Goal: Feedback & Contribution: Submit feedback/report problem

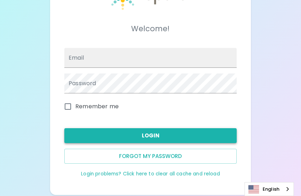
scroll to position [47, 0]
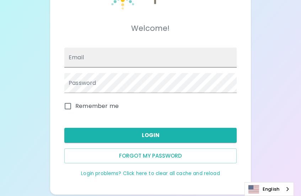
click at [128, 55] on input "Email" at bounding box center [150, 58] width 173 height 20
type input "[EMAIL_ADDRESS][PERSON_NAME][DOMAIN_NAME]"
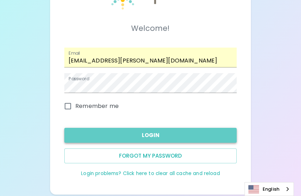
click at [105, 130] on button "Login" at bounding box center [150, 135] width 173 height 15
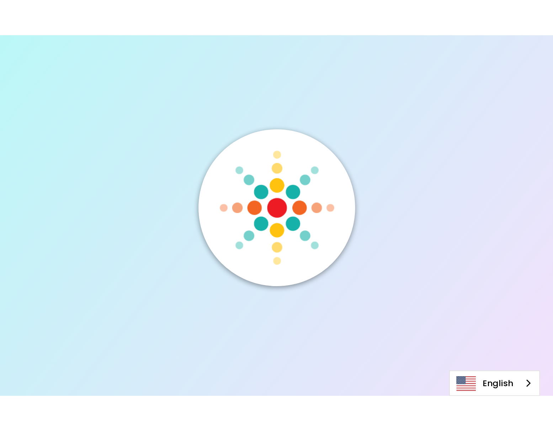
scroll to position [0, 0]
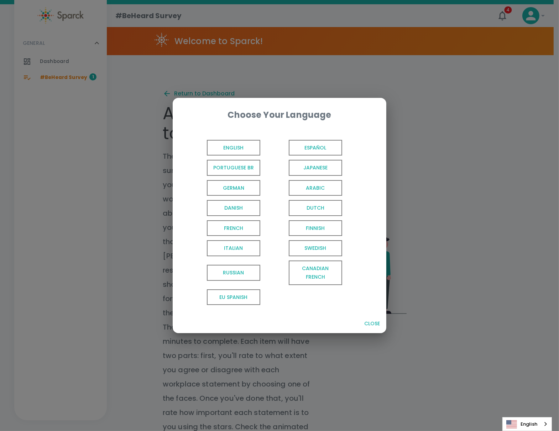
click at [243, 143] on span "English" at bounding box center [233, 148] width 53 height 16
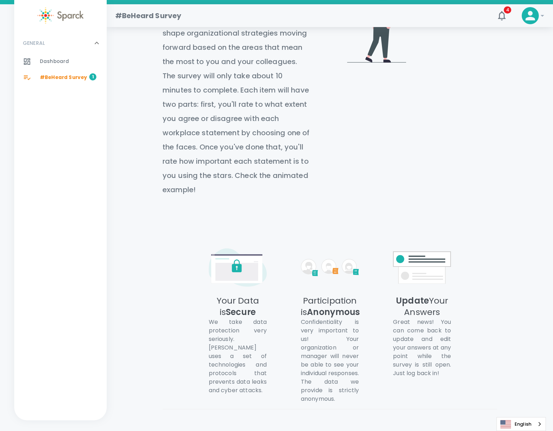
scroll to position [284, 0]
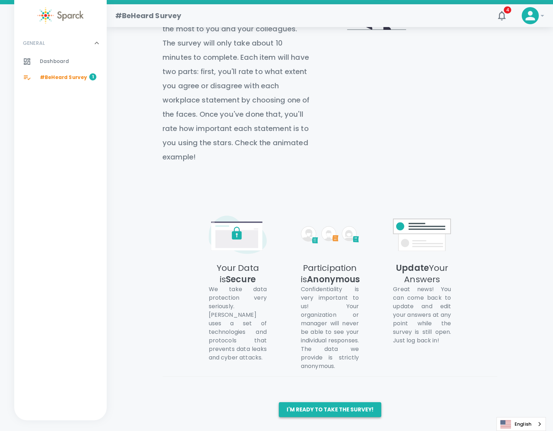
click at [301, 196] on button "I'm ready to take the survey!" at bounding box center [330, 409] width 102 height 15
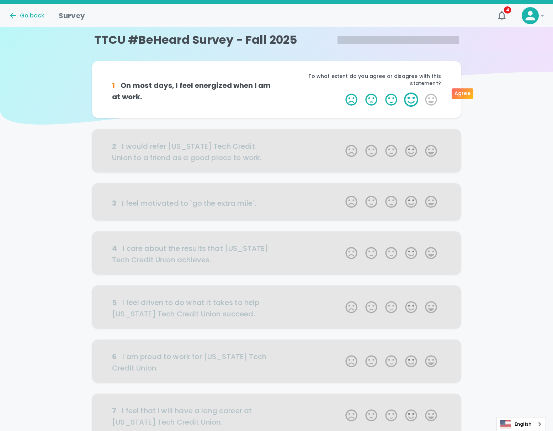
click at [301, 93] on label "4 Stars" at bounding box center [411, 100] width 20 height 14
click at [301, 93] on input "4 Stars" at bounding box center [341, 92] width 0 height 0
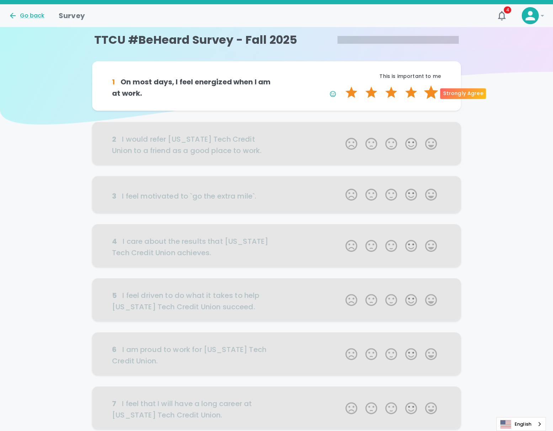
click at [301, 98] on label "5 Stars" at bounding box center [431, 92] width 20 height 14
click at [301, 85] on input "5 Stars" at bounding box center [341, 85] width 0 height 0
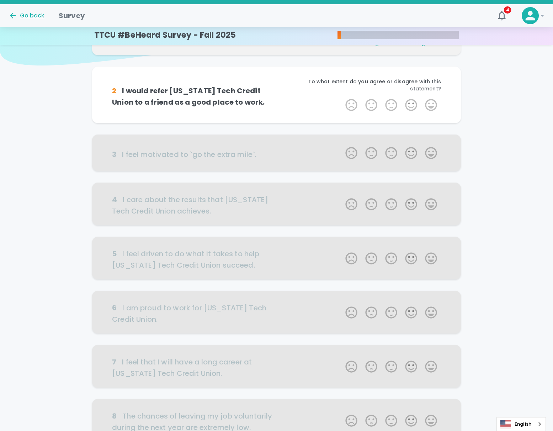
scroll to position [62, 0]
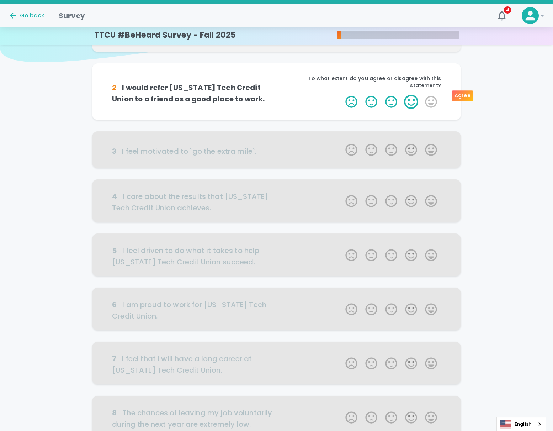
click at [301, 98] on label "4 Stars" at bounding box center [411, 102] width 20 height 14
click at [301, 95] on input "4 Stars" at bounding box center [341, 94] width 0 height 0
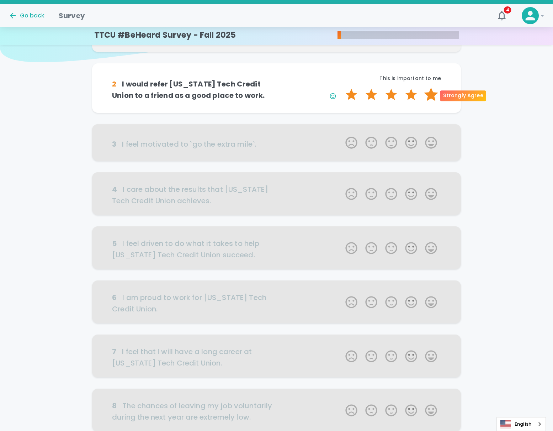
click at [301, 95] on label "5 Stars" at bounding box center [431, 95] width 20 height 14
click at [301, 88] on input "5 Stars" at bounding box center [341, 87] width 0 height 0
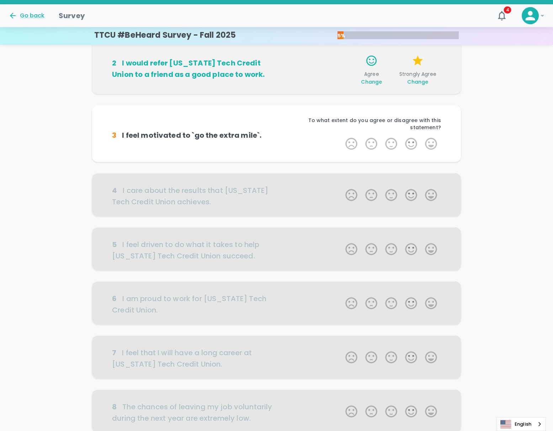
scroll to position [125, 0]
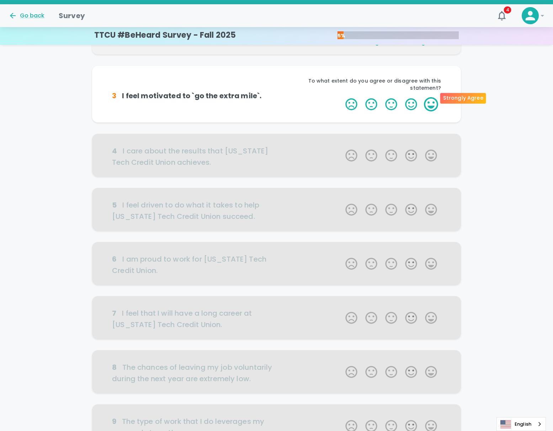
click at [301, 99] on label "5 Stars" at bounding box center [431, 104] width 20 height 14
click at [301, 97] on input "5 Stars" at bounding box center [341, 97] width 0 height 0
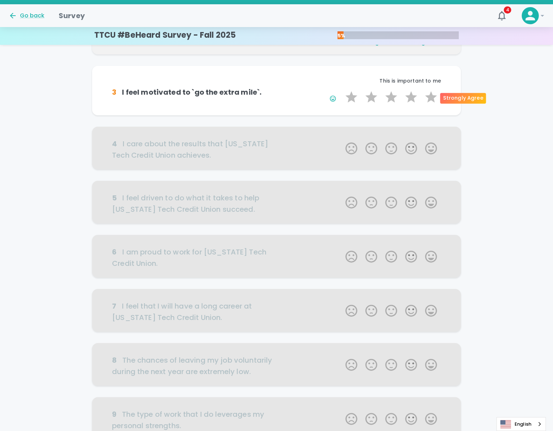
click at [301, 99] on label "5 Stars" at bounding box center [431, 97] width 20 height 14
click at [301, 90] on input "5 Stars" at bounding box center [341, 90] width 0 height 0
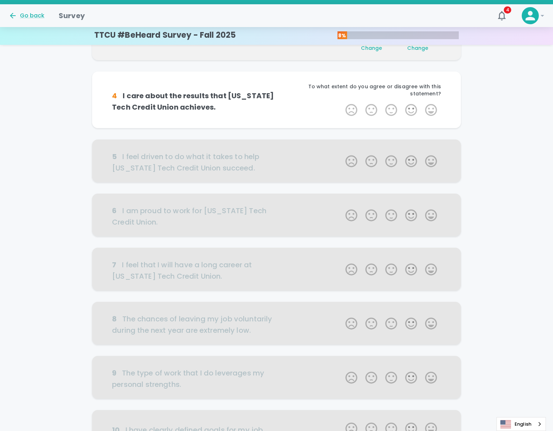
scroll to position [188, 0]
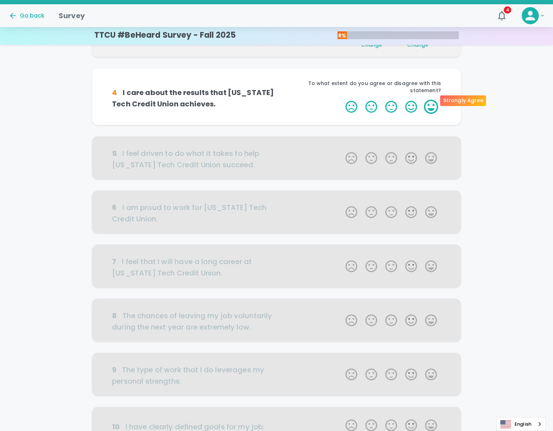
click at [301, 100] on label "5 Stars" at bounding box center [431, 107] width 20 height 14
click at [301, 99] on input "5 Stars" at bounding box center [341, 99] width 0 height 0
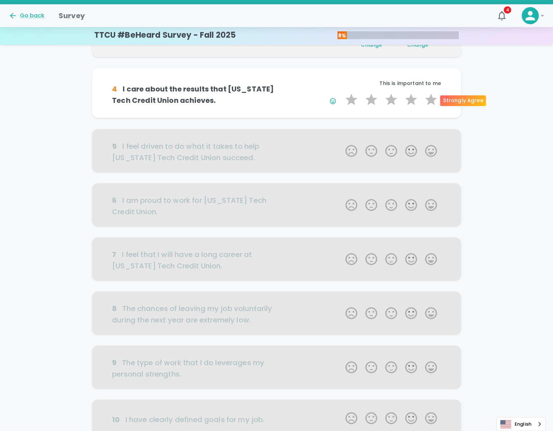
click at [301, 98] on label "5 Stars" at bounding box center [431, 100] width 20 height 14
click at [301, 93] on input "5 Stars" at bounding box center [341, 92] width 0 height 0
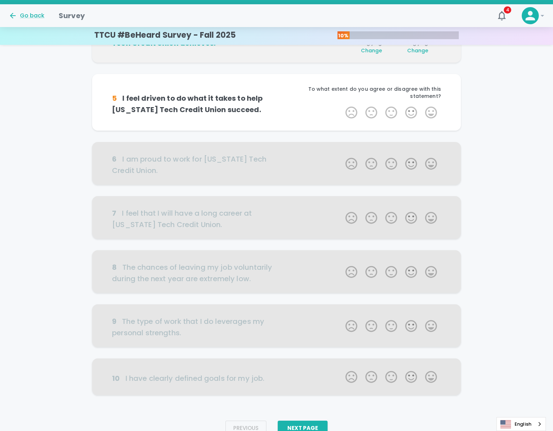
scroll to position [250, 0]
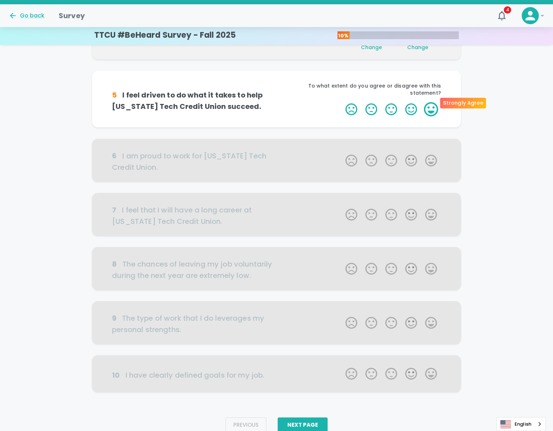
click at [301, 102] on label "5 Stars" at bounding box center [431, 109] width 20 height 14
click at [301, 102] on input "5 Stars" at bounding box center [341, 102] width 0 height 0
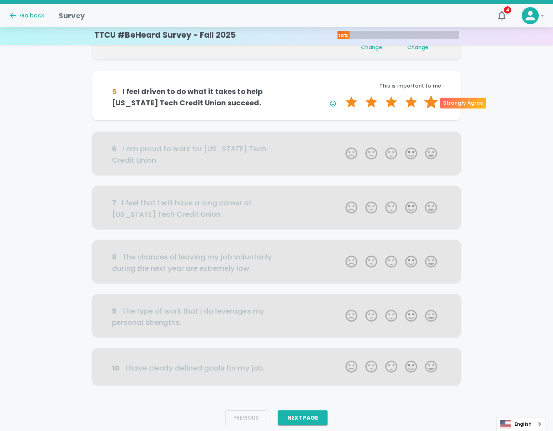
click at [301, 99] on label "5 Stars" at bounding box center [431, 102] width 20 height 14
click at [301, 95] on input "5 Stars" at bounding box center [341, 95] width 0 height 0
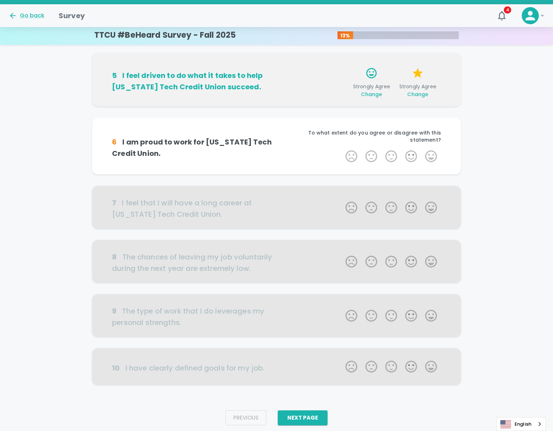
scroll to position [273, 0]
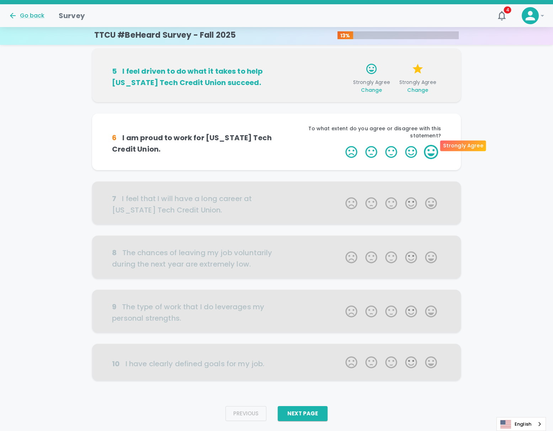
click at [301, 145] on label "5 Stars" at bounding box center [431, 152] width 20 height 14
click at [301, 145] on input "5 Stars" at bounding box center [341, 144] width 0 height 0
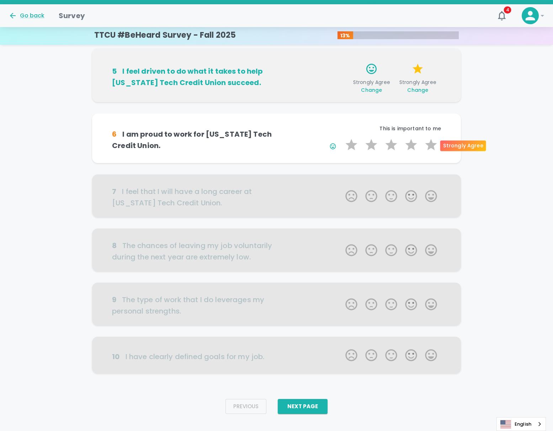
click at [301, 145] on label "5 Stars" at bounding box center [431, 145] width 20 height 14
click at [301, 138] on input "5 Stars" at bounding box center [341, 137] width 0 height 0
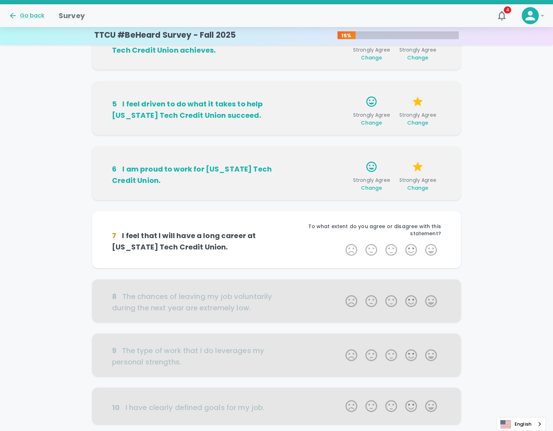
scroll to position [284, 0]
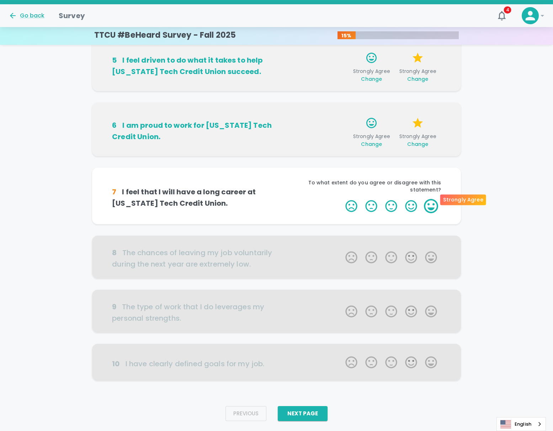
click at [301, 196] on label "5 Stars" at bounding box center [431, 206] width 20 height 14
click at [301, 196] on input "5 Stars" at bounding box center [341, 199] width 0 height 0
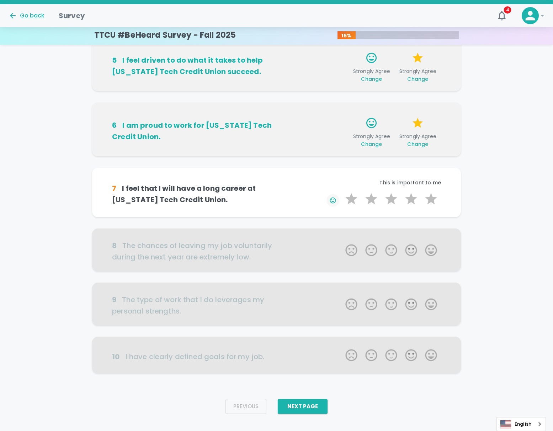
click at [301, 196] on icon "button" at bounding box center [333, 200] width 7 height 7
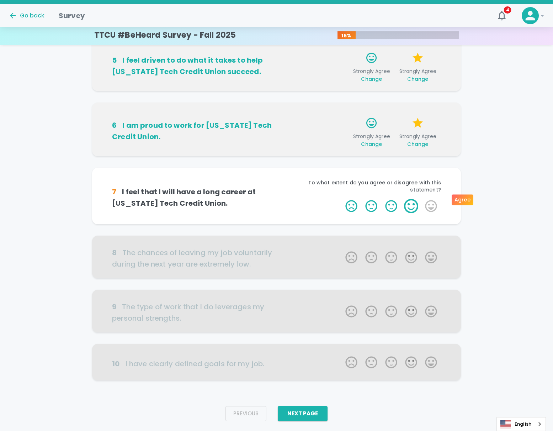
click at [301, 196] on label "4 Stars" at bounding box center [411, 206] width 20 height 14
click at [301, 196] on input "4 Stars" at bounding box center [341, 199] width 0 height 0
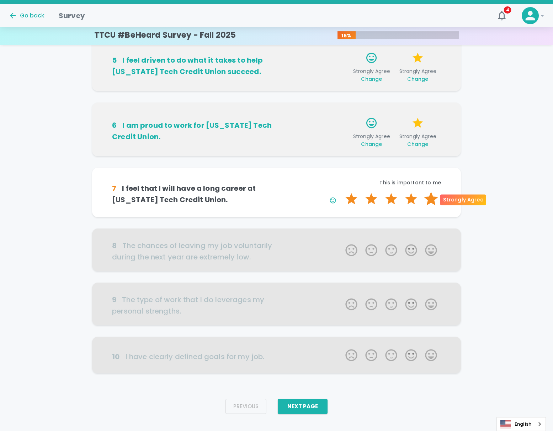
click at [301, 196] on label "5 Stars" at bounding box center [431, 199] width 20 height 14
click at [301, 192] on input "5 Stars" at bounding box center [341, 191] width 0 height 0
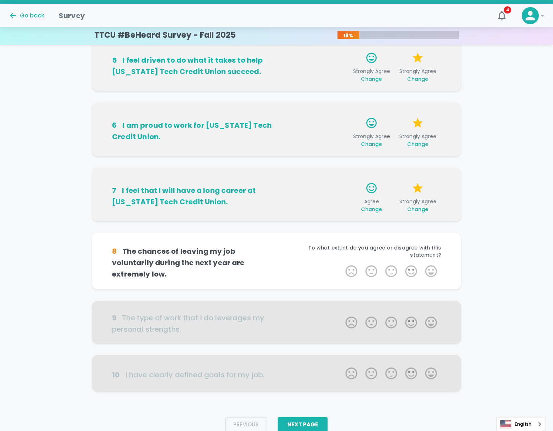
scroll to position [294, 0]
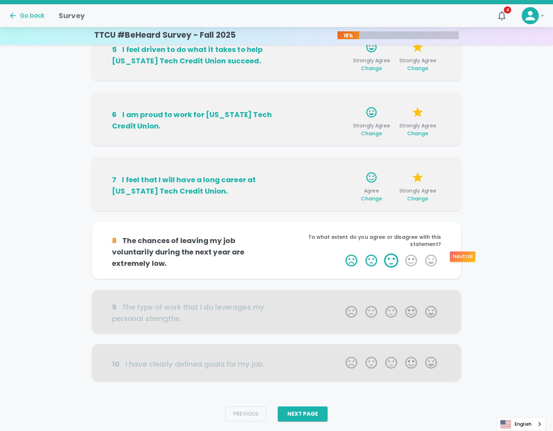
click at [301, 196] on label "3 Stars" at bounding box center [391, 260] width 20 height 14
click at [301, 196] on input "3 Stars" at bounding box center [341, 253] width 0 height 0
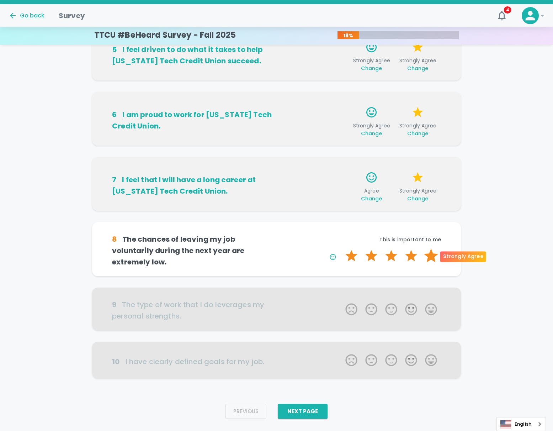
click at [301, 196] on label "5 Stars" at bounding box center [431, 256] width 20 height 14
click at [301, 196] on input "5 Stars" at bounding box center [341, 248] width 0 height 0
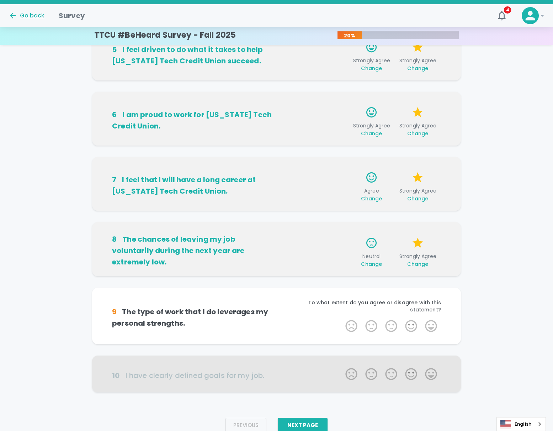
scroll to position [310, 0]
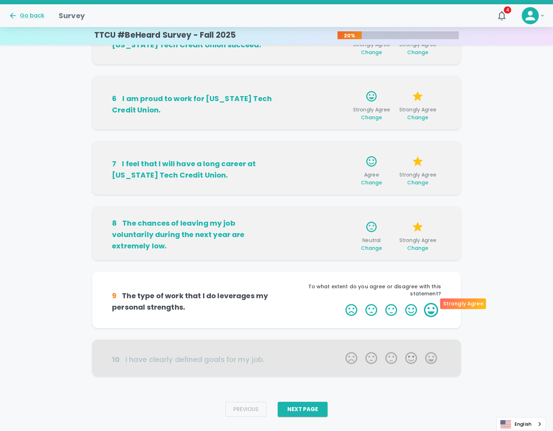
click at [301, 196] on label "5 Stars" at bounding box center [431, 310] width 20 height 14
click at [301, 196] on input "5 Stars" at bounding box center [341, 302] width 0 height 0
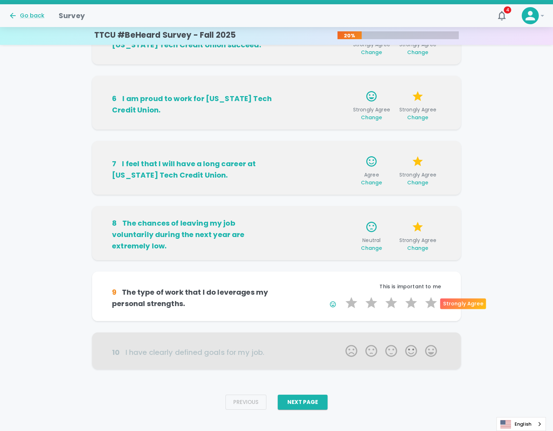
click at [301, 196] on label "5 Stars" at bounding box center [431, 303] width 20 height 14
click at [301, 196] on input "5 Stars" at bounding box center [341, 295] width 0 height 0
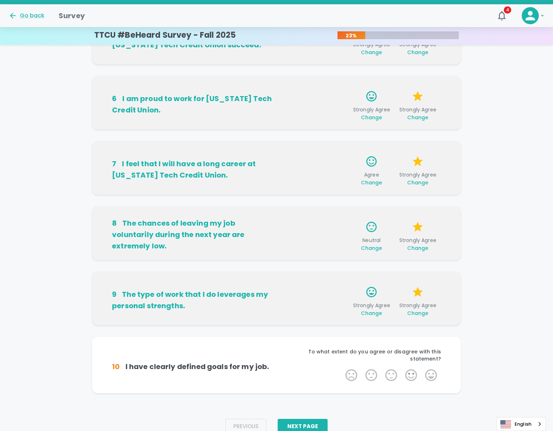
scroll to position [317, 0]
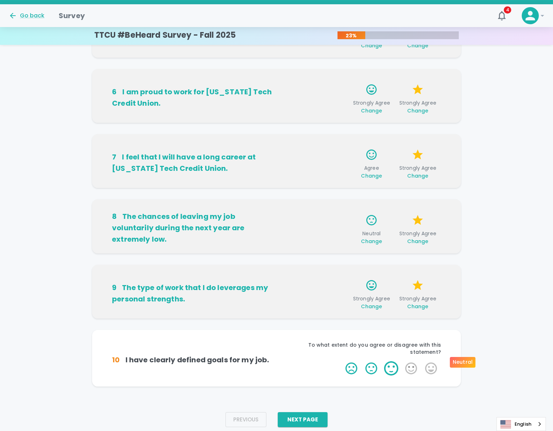
click at [301, 196] on label "3 Stars" at bounding box center [391, 368] width 20 height 14
click at [301, 196] on input "3 Stars" at bounding box center [341, 361] width 0 height 0
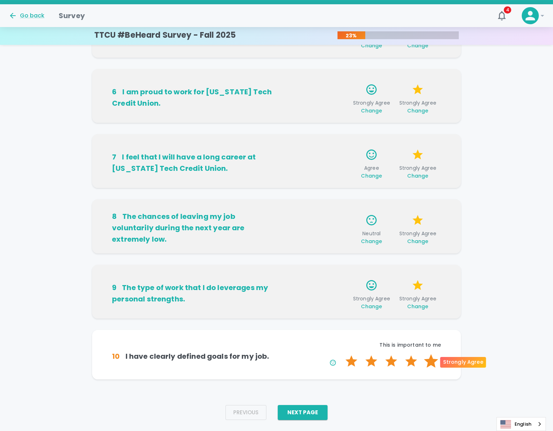
click at [301, 196] on label "5 Stars" at bounding box center [431, 361] width 20 height 14
click at [301, 196] on input "5 Stars" at bounding box center [341, 354] width 0 height 0
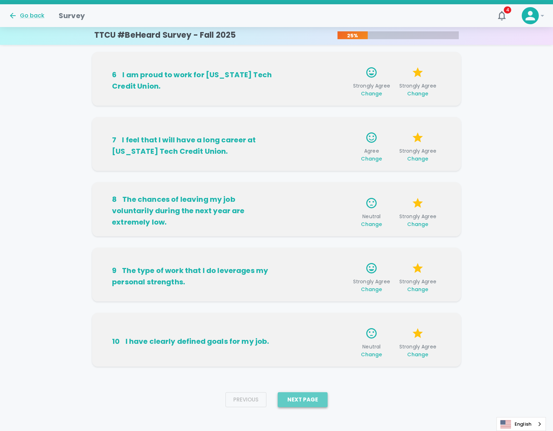
click at [301, 196] on button "Next Page" at bounding box center [303, 399] width 50 height 15
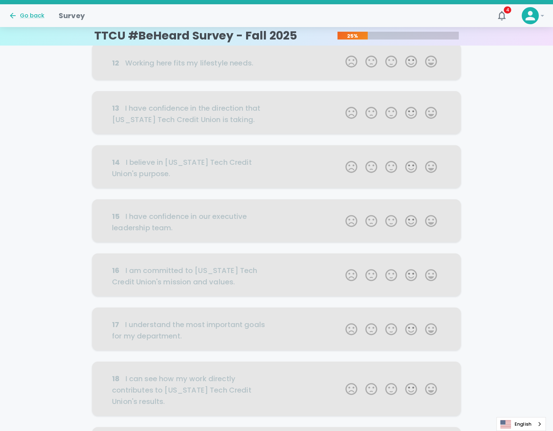
scroll to position [0, 0]
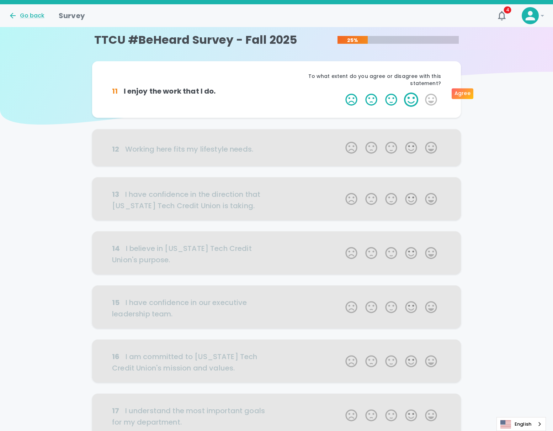
click at [301, 94] on label "4 Stars" at bounding box center [411, 100] width 20 height 14
click at [301, 93] on input "4 Stars" at bounding box center [341, 92] width 0 height 0
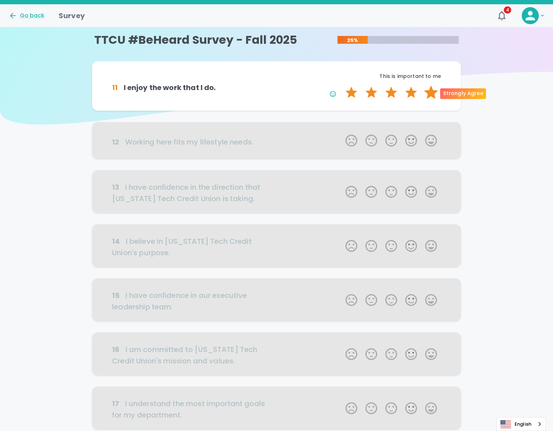
click at [301, 90] on label "5 Stars" at bounding box center [431, 92] width 20 height 14
click at [301, 85] on input "5 Stars" at bounding box center [341, 85] width 0 height 0
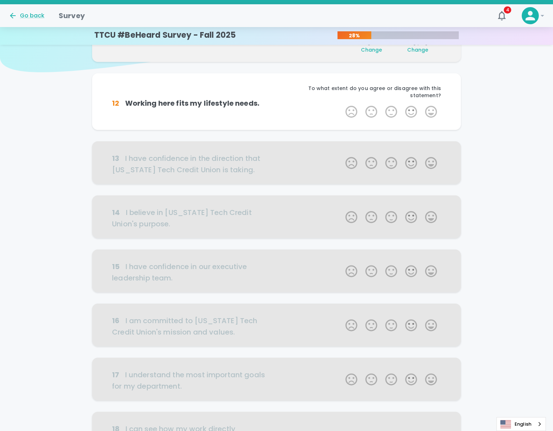
scroll to position [62, 0]
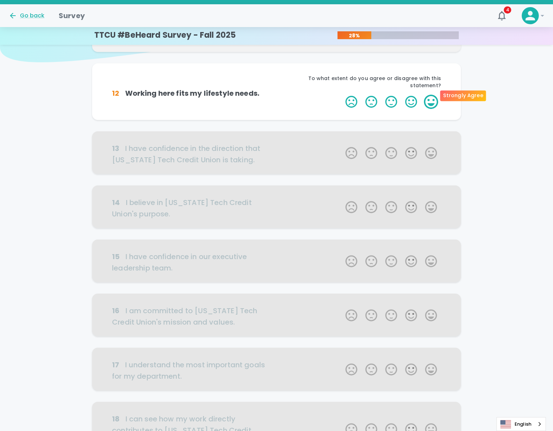
click at [301, 95] on label "5 Stars" at bounding box center [431, 102] width 20 height 14
click at [301, 94] on input "5 Stars" at bounding box center [341, 94] width 0 height 0
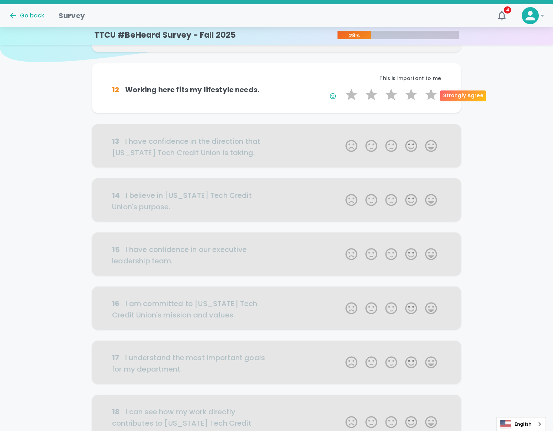
click at [301, 93] on label "5 Stars" at bounding box center [431, 95] width 20 height 14
click at [301, 88] on input "5 Stars" at bounding box center [341, 87] width 0 height 0
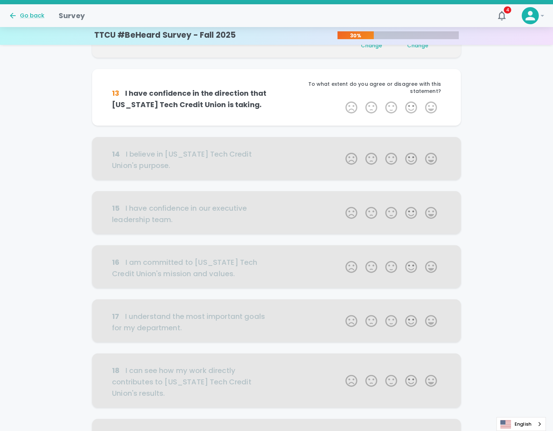
scroll to position [125, 0]
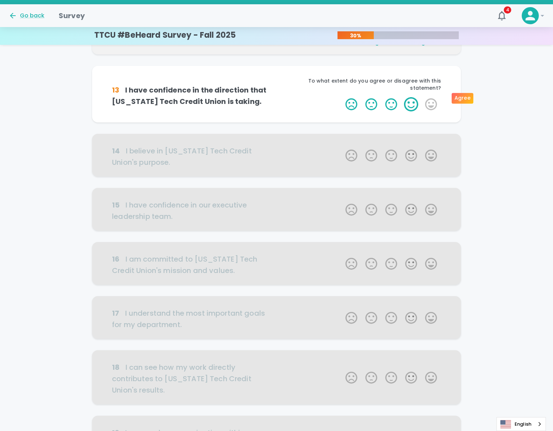
click at [301, 98] on label "4 Stars" at bounding box center [411, 104] width 20 height 14
click at [301, 97] on input "4 Stars" at bounding box center [341, 97] width 0 height 0
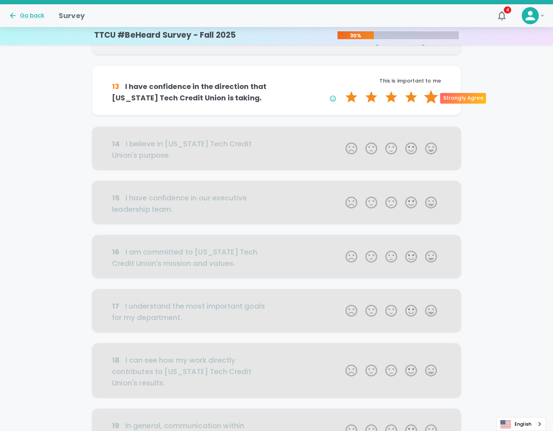
click at [301, 95] on label "5 Stars" at bounding box center [431, 97] width 20 height 14
click at [301, 90] on input "5 Stars" at bounding box center [341, 90] width 0 height 0
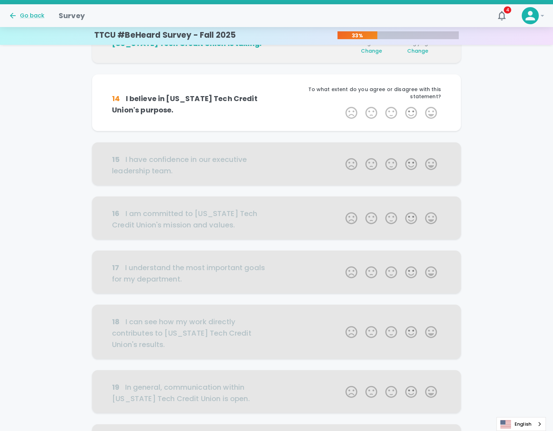
scroll to position [188, 0]
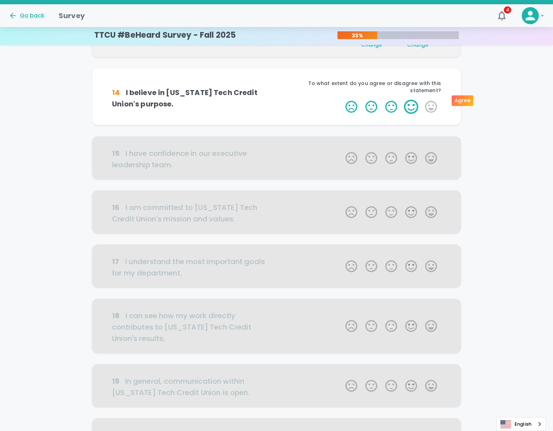
click at [301, 100] on label "4 Stars" at bounding box center [411, 107] width 20 height 14
click at [301, 99] on input "4 Stars" at bounding box center [341, 99] width 0 height 0
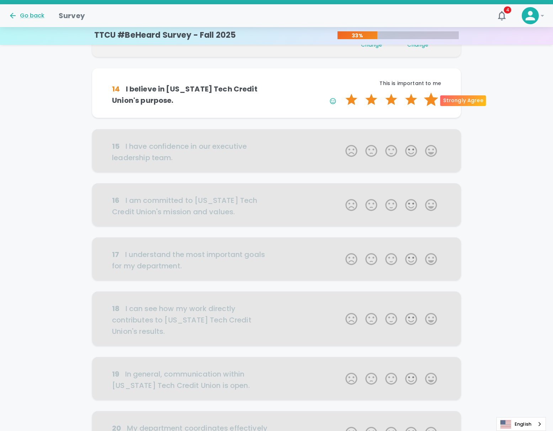
click at [301, 98] on label "5 Stars" at bounding box center [431, 100] width 20 height 14
click at [301, 93] on input "5 Stars" at bounding box center [341, 92] width 0 height 0
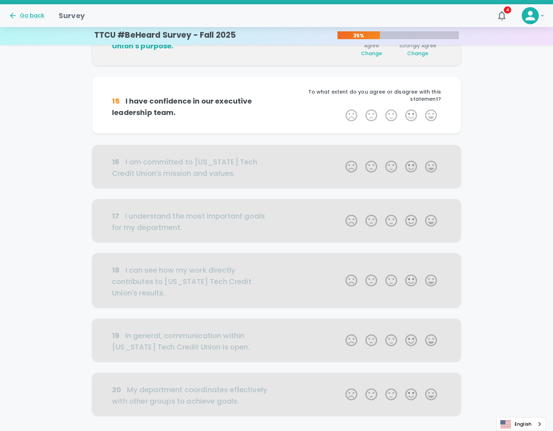
scroll to position [250, 0]
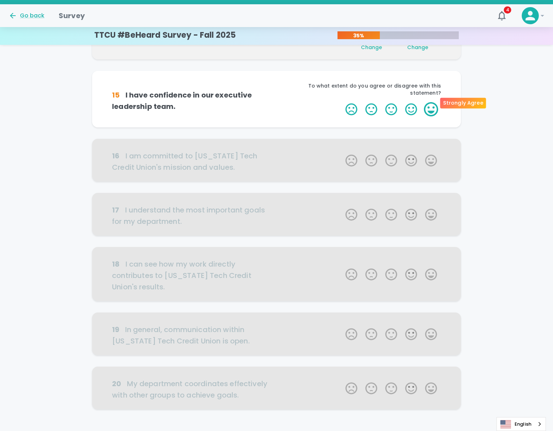
click at [301, 106] on label "5 Stars" at bounding box center [431, 109] width 20 height 14
click at [301, 102] on input "5 Stars" at bounding box center [341, 102] width 0 height 0
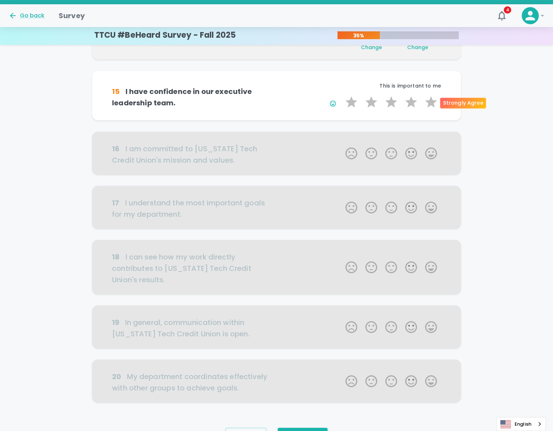
click at [301, 106] on label "5 Stars" at bounding box center [431, 102] width 20 height 14
click at [301, 95] on input "5 Stars" at bounding box center [341, 95] width 0 height 0
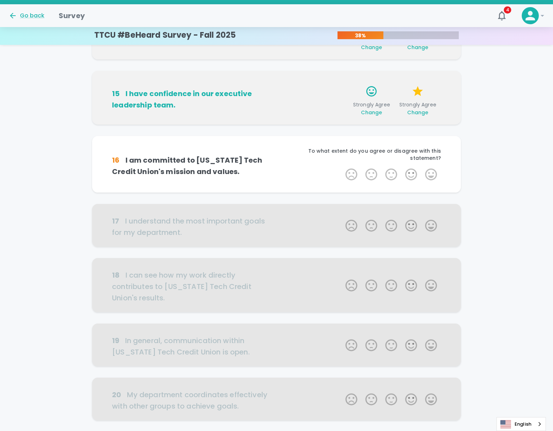
scroll to position [290, 0]
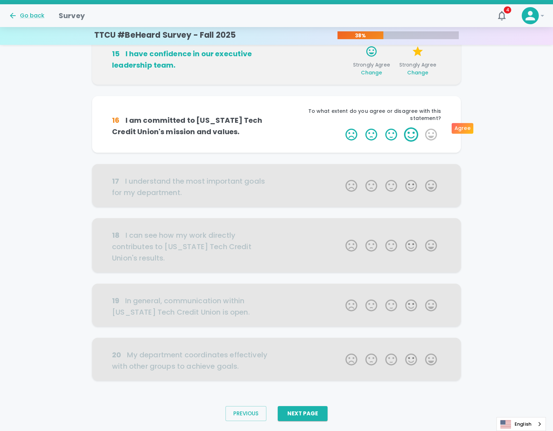
click at [301, 127] on label "4 Stars" at bounding box center [411, 134] width 20 height 14
click at [301, 127] on input "4 Stars" at bounding box center [341, 127] width 0 height 0
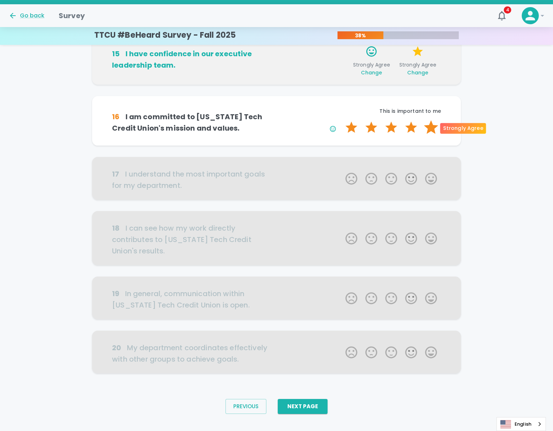
click at [301, 126] on label "5 Stars" at bounding box center [431, 127] width 20 height 14
click at [301, 120] on input "5 Stars" at bounding box center [341, 120] width 0 height 0
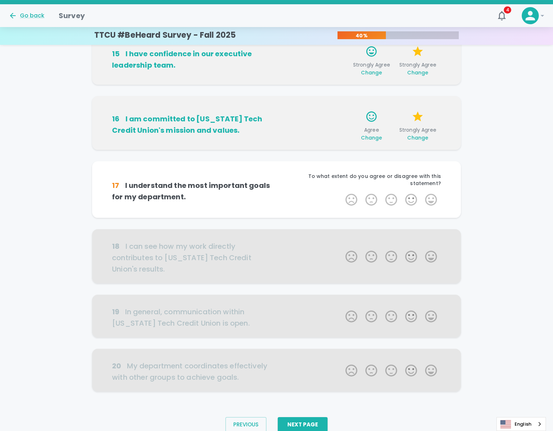
scroll to position [301, 0]
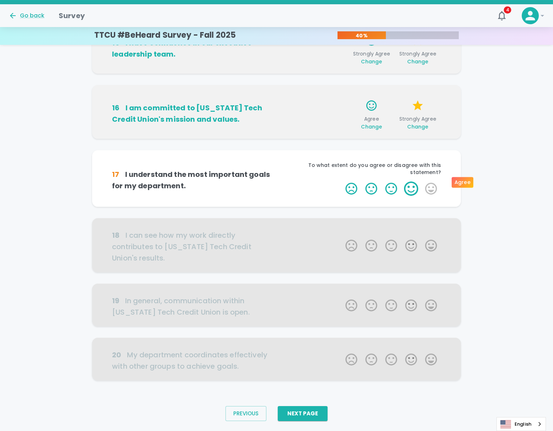
click at [301, 185] on label "4 Stars" at bounding box center [411, 188] width 20 height 14
click at [301, 181] on input "4 Stars" at bounding box center [341, 181] width 0 height 0
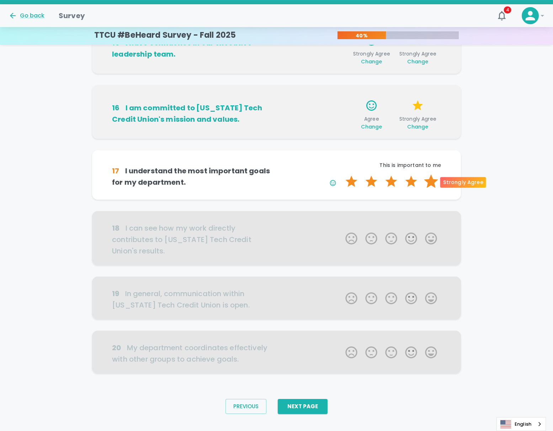
click at [301, 184] on label "5 Stars" at bounding box center [431, 181] width 20 height 14
click at [301, 174] on input "5 Stars" at bounding box center [341, 174] width 0 height 0
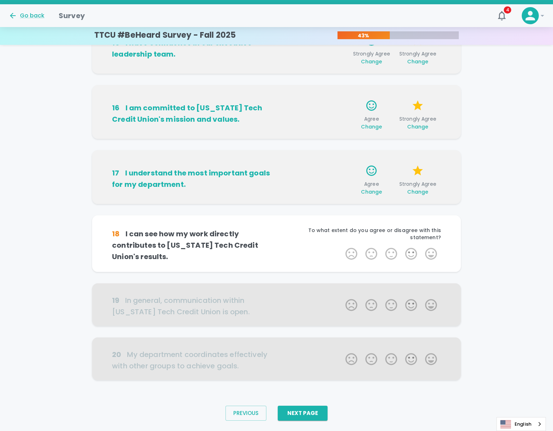
scroll to position [312, 0]
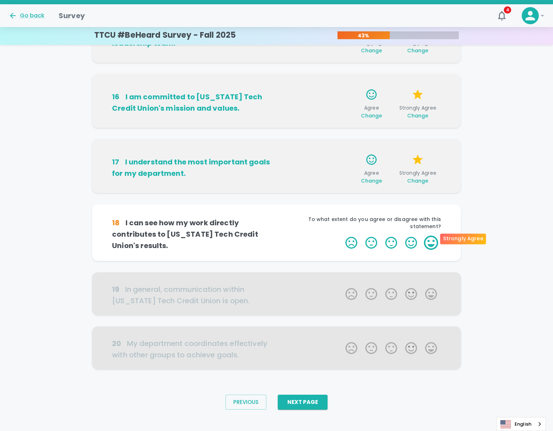
click at [301, 196] on label "5 Stars" at bounding box center [431, 243] width 20 height 14
click at [301, 196] on input "5 Stars" at bounding box center [341, 235] width 0 height 0
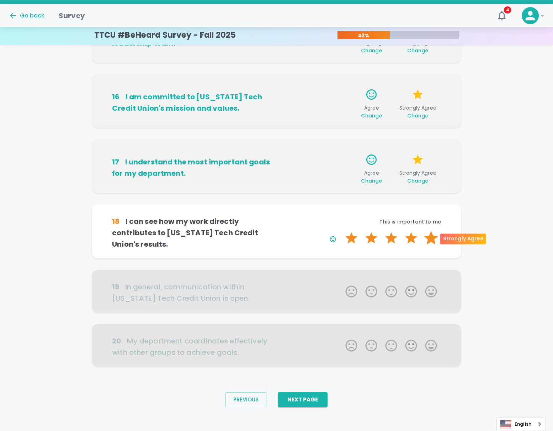
click at [301, 196] on label "5 Stars" at bounding box center [431, 238] width 20 height 14
click at [301, 196] on input "5 Stars" at bounding box center [341, 231] width 0 height 0
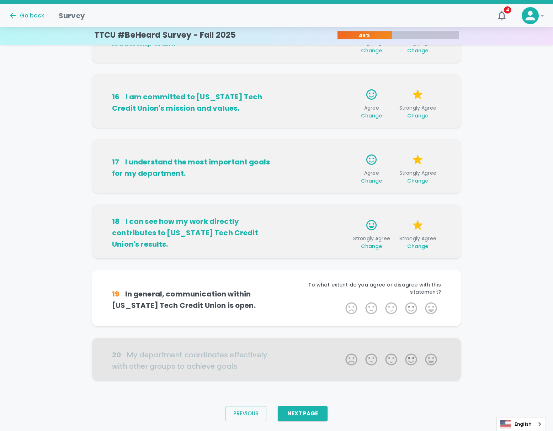
scroll to position [316, 0]
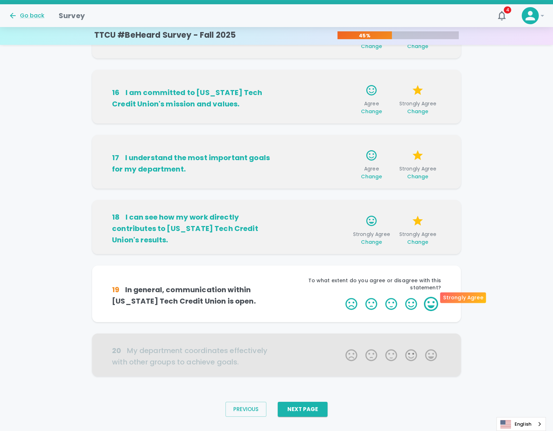
click at [301, 196] on label "5 Stars" at bounding box center [431, 304] width 20 height 14
click at [301, 196] on input "5 Stars" at bounding box center [341, 296] width 0 height 0
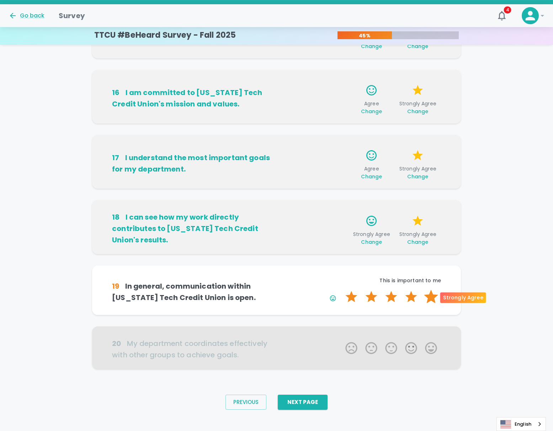
click at [301, 196] on label "5 Stars" at bounding box center [431, 297] width 20 height 14
click at [301, 196] on input "5 Stars" at bounding box center [341, 289] width 0 height 0
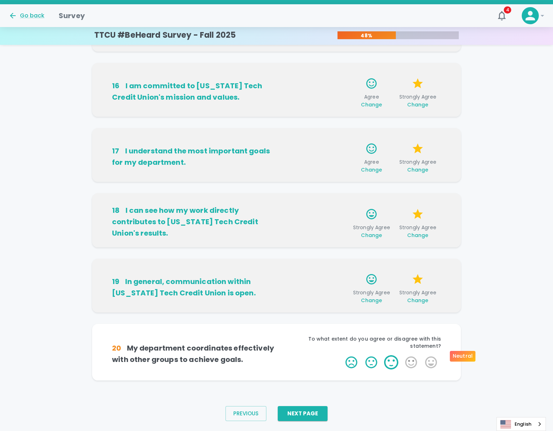
click at [301, 196] on label "3 Stars" at bounding box center [391, 362] width 20 height 14
click at [301, 196] on input "3 Stars" at bounding box center [341, 355] width 0 height 0
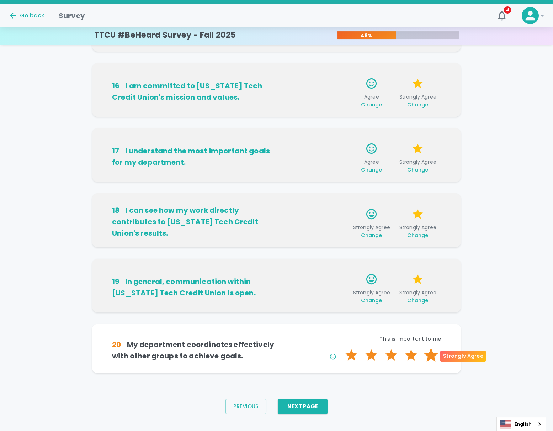
click at [301, 196] on label "5 Stars" at bounding box center [431, 355] width 20 height 14
click at [301, 196] on input "5 Stars" at bounding box center [341, 348] width 0 height 0
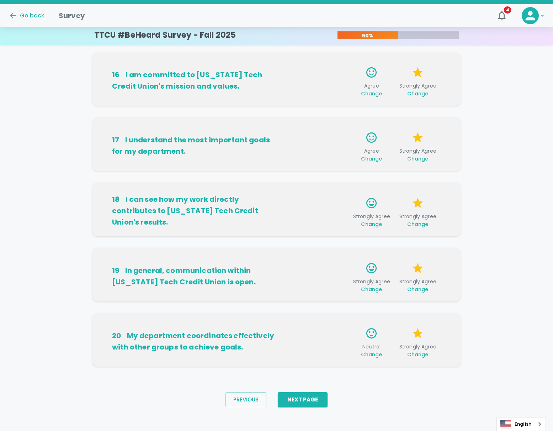
click at [301, 196] on div "Previous Next Page" at bounding box center [277, 399] width 114 height 26
click at [301, 196] on button "Next Page" at bounding box center [303, 399] width 50 height 15
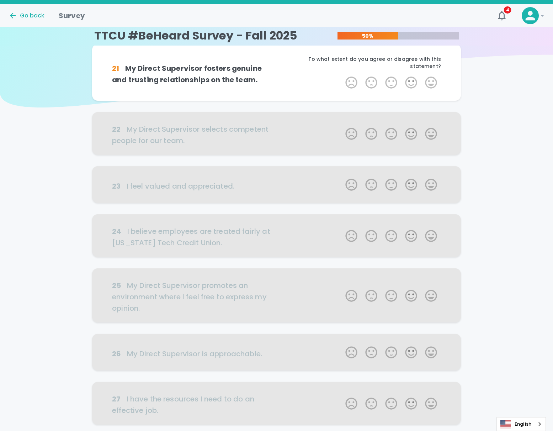
scroll to position [0, 0]
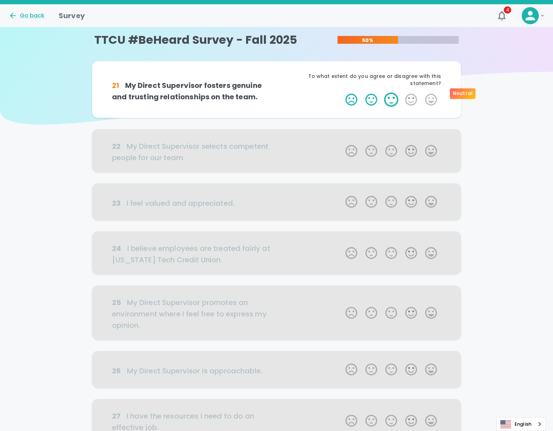
click at [301, 95] on label "3 Stars" at bounding box center [391, 100] width 20 height 14
click at [301, 93] on input "3 Stars" at bounding box center [341, 92] width 0 height 0
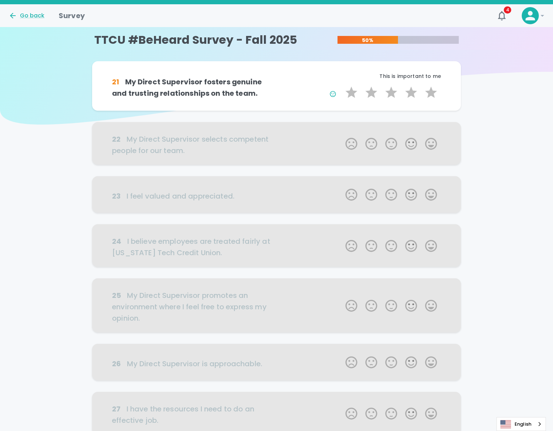
drag, startPoint x: 388, startPoint y: 95, endPoint x: 436, endPoint y: 96, distance: 48.1
click at [301, 96] on span "1 Star 2 Stars 3 Stars 4 Stars 5 Stars Empty" at bounding box center [392, 92] width 100 height 14
click at [301, 96] on label "5 Stars" at bounding box center [431, 92] width 20 height 14
click at [301, 85] on input "5 Stars" at bounding box center [341, 85] width 0 height 0
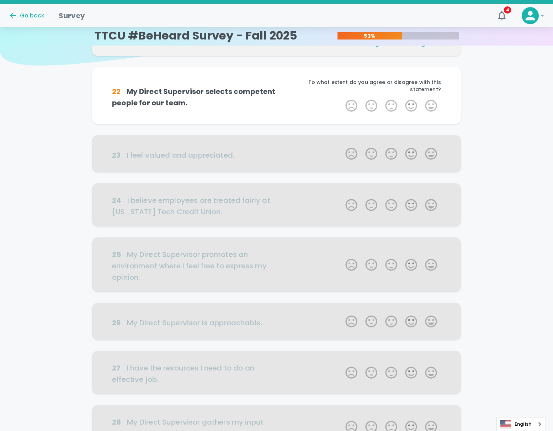
scroll to position [62, 0]
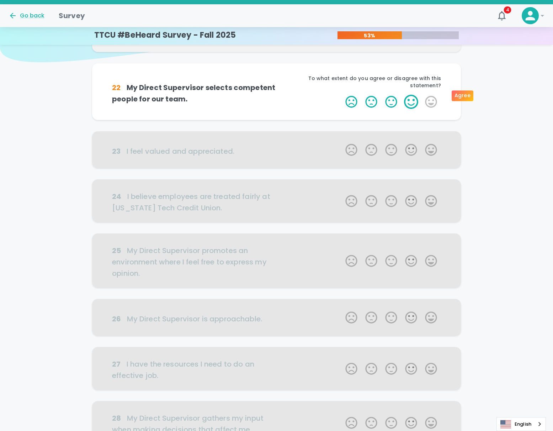
click at [301, 95] on label "4 Stars" at bounding box center [411, 102] width 20 height 14
click at [301, 95] on input "4 Stars" at bounding box center [341, 94] width 0 height 0
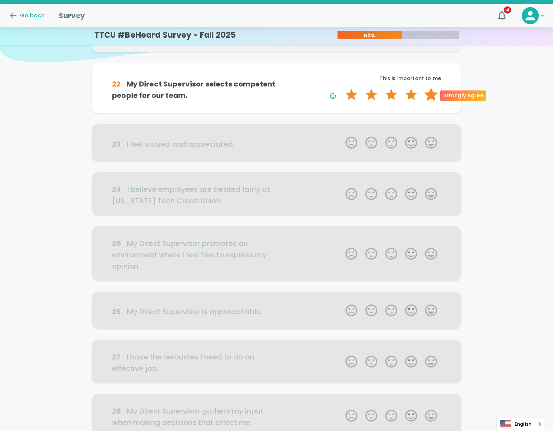
click at [301, 96] on label "5 Stars" at bounding box center [431, 95] width 20 height 14
click at [301, 88] on input "5 Stars" at bounding box center [341, 87] width 0 height 0
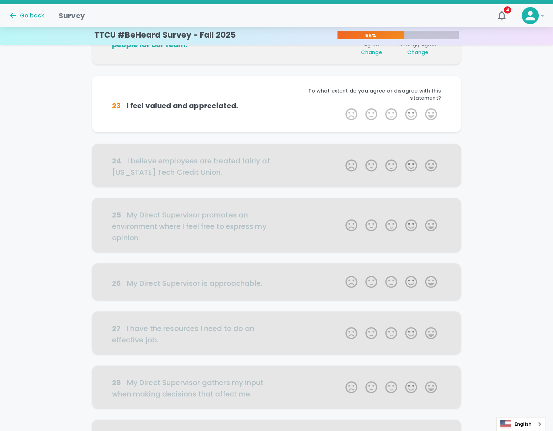
scroll to position [125, 0]
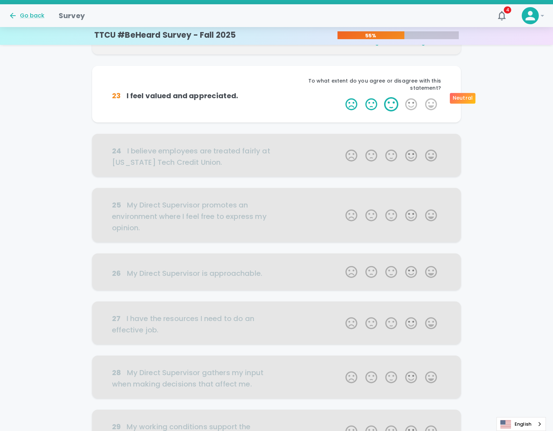
click at [301, 97] on label "3 Stars" at bounding box center [391, 104] width 20 height 14
click at [301, 97] on input "3 Stars" at bounding box center [341, 97] width 0 height 0
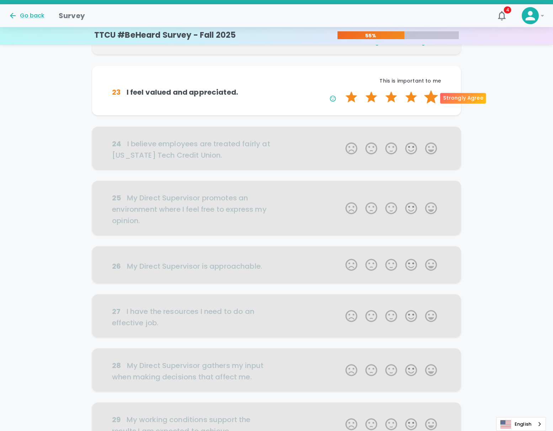
click at [301, 98] on label "5 Stars" at bounding box center [431, 97] width 20 height 14
click at [301, 90] on input "5 Stars" at bounding box center [341, 90] width 0 height 0
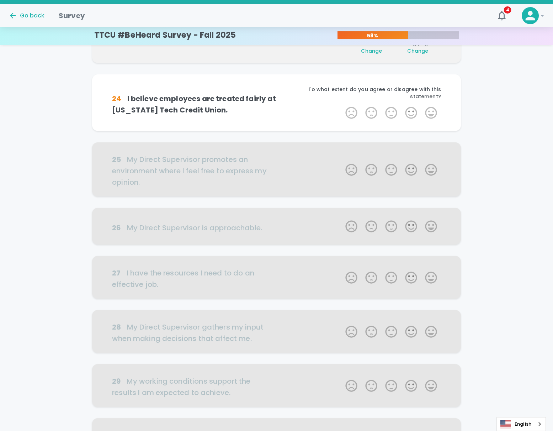
scroll to position [188, 0]
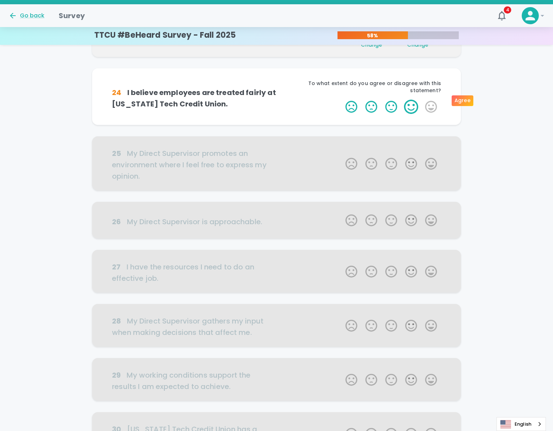
click at [301, 100] on label "4 Stars" at bounding box center [411, 107] width 20 height 14
click at [301, 100] on input "4 Stars" at bounding box center [341, 99] width 0 height 0
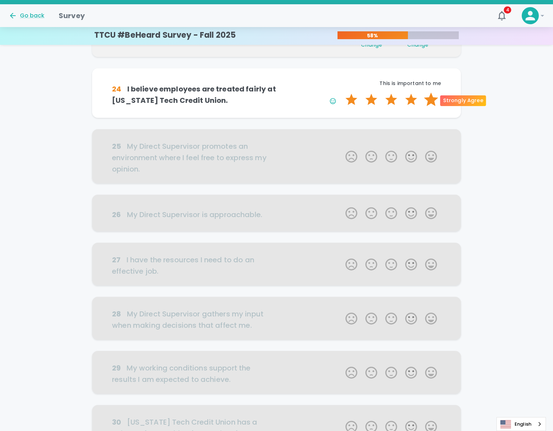
click at [301, 101] on label "5 Stars" at bounding box center [431, 100] width 20 height 14
click at [301, 93] on input "5 Stars" at bounding box center [341, 92] width 0 height 0
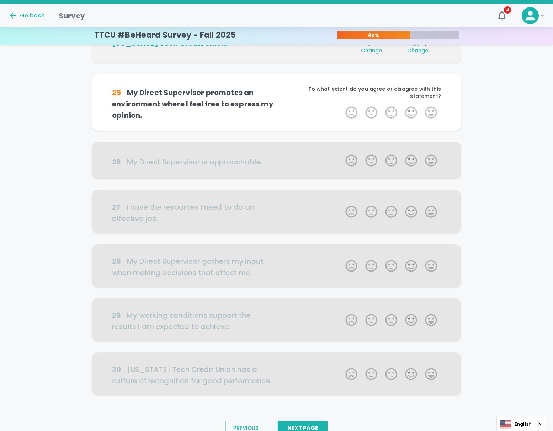
scroll to position [250, 0]
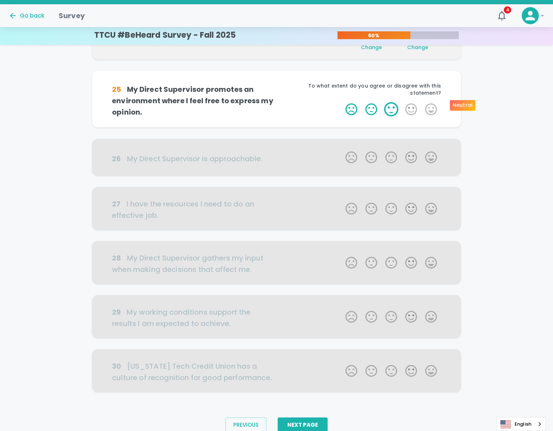
click at [301, 102] on label "3 Stars" at bounding box center [391, 109] width 20 height 14
click at [301, 102] on input "3 Stars" at bounding box center [341, 102] width 0 height 0
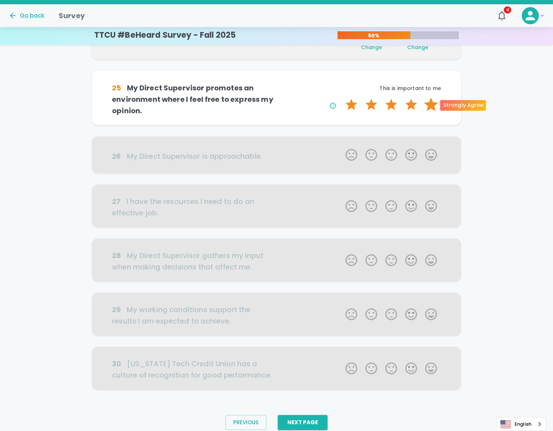
click at [301, 102] on label "5 Stars" at bounding box center [431, 105] width 20 height 14
click at [301, 98] on input "5 Stars" at bounding box center [341, 97] width 0 height 0
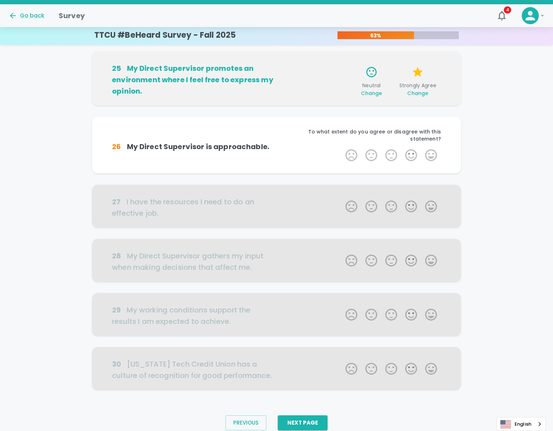
scroll to position [277, 0]
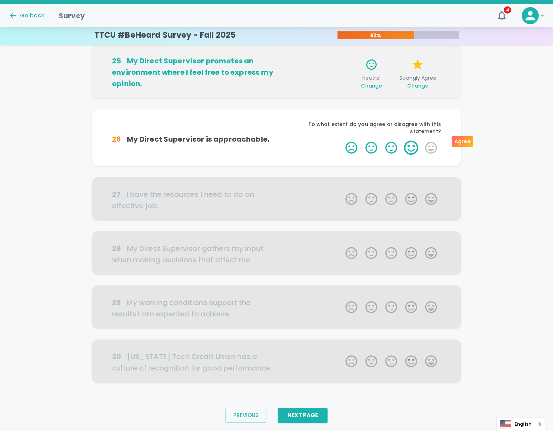
click at [301, 141] on label "4 Stars" at bounding box center [411, 148] width 20 height 14
click at [301, 141] on input "4 Stars" at bounding box center [341, 140] width 0 height 0
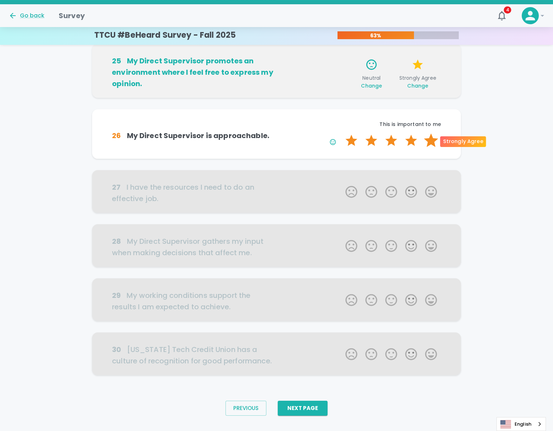
click at [301, 143] on label "5 Stars" at bounding box center [431, 140] width 20 height 14
click at [301, 133] on input "5 Stars" at bounding box center [341, 133] width 0 height 0
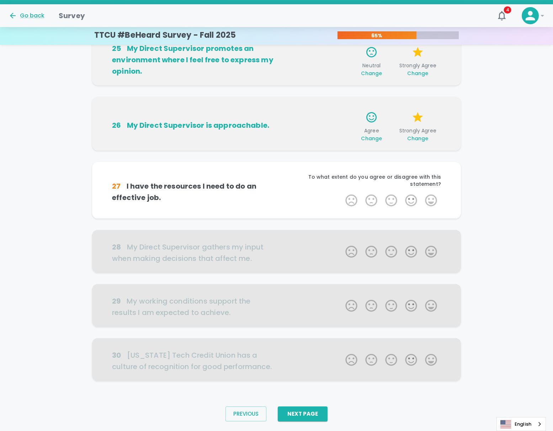
scroll to position [290, 0]
click at [301, 196] on label "5 Stars" at bounding box center [431, 200] width 20 height 14
click at [301, 193] on input "5 Stars" at bounding box center [341, 193] width 0 height 0
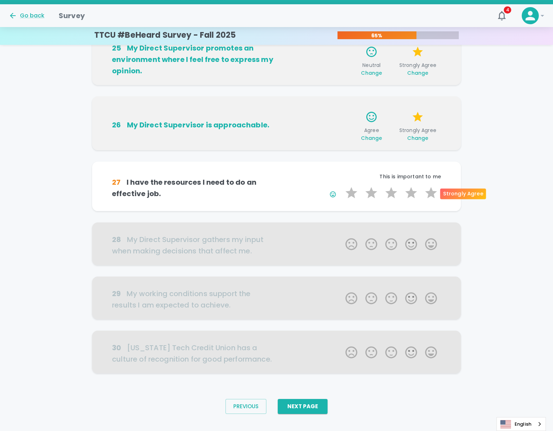
click at [301, 196] on label "5 Stars" at bounding box center [431, 193] width 20 height 14
click at [301, 186] on input "5 Stars" at bounding box center [341, 185] width 0 height 0
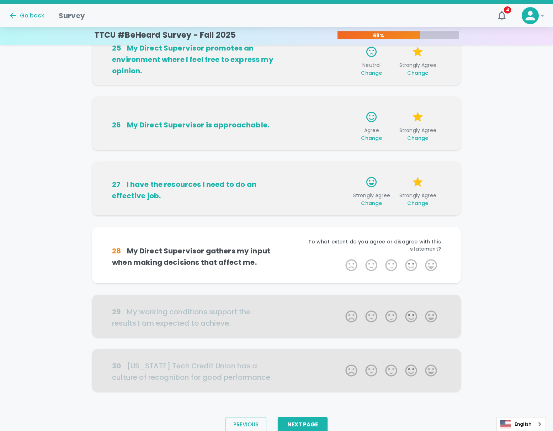
scroll to position [301, 0]
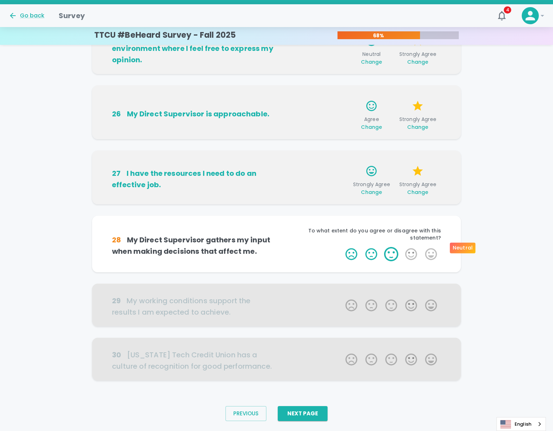
click at [301, 196] on label "3 Stars" at bounding box center [391, 254] width 20 height 14
click at [301, 196] on input "3 Stars" at bounding box center [341, 247] width 0 height 0
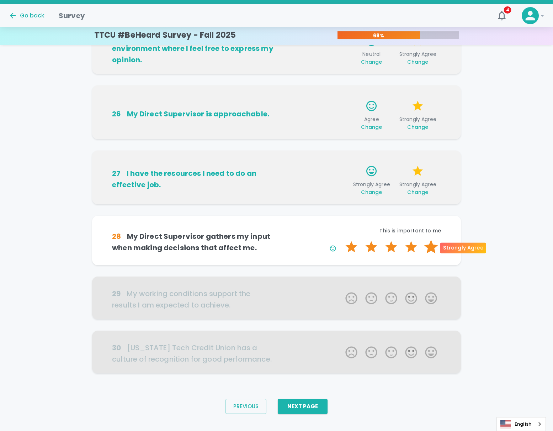
click at [301, 196] on label "5 Stars" at bounding box center [431, 247] width 20 height 14
click at [301, 196] on input "5 Stars" at bounding box center [341, 239] width 0 height 0
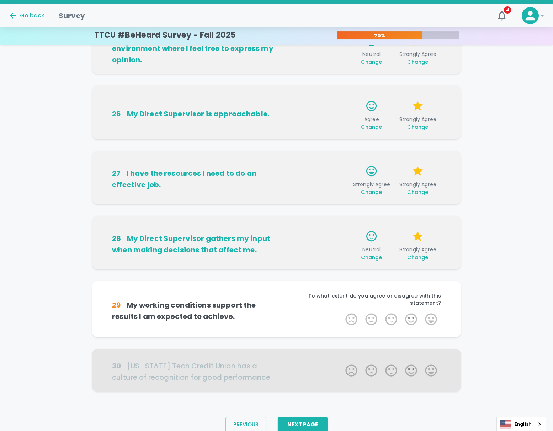
scroll to position [312, 0]
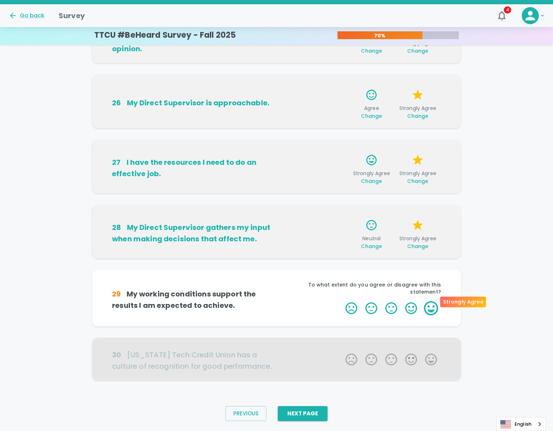
click at [301, 196] on label "5 Stars" at bounding box center [431, 308] width 20 height 14
click at [301, 196] on input "5 Stars" at bounding box center [341, 301] width 0 height 0
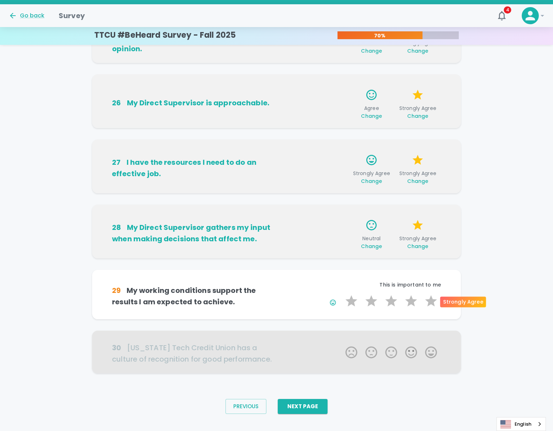
click at [301, 196] on label "5 Stars" at bounding box center [431, 301] width 20 height 14
click at [301, 196] on input "5 Stars" at bounding box center [341, 294] width 0 height 0
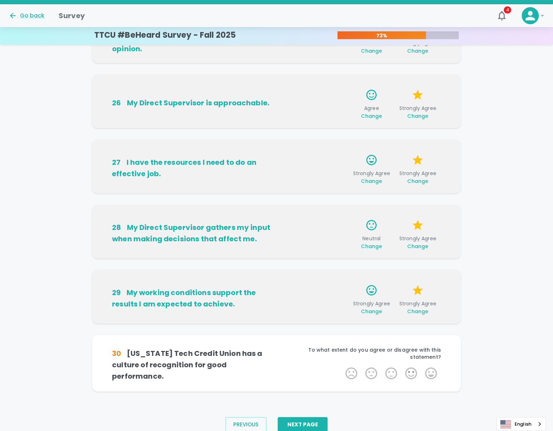
scroll to position [323, 0]
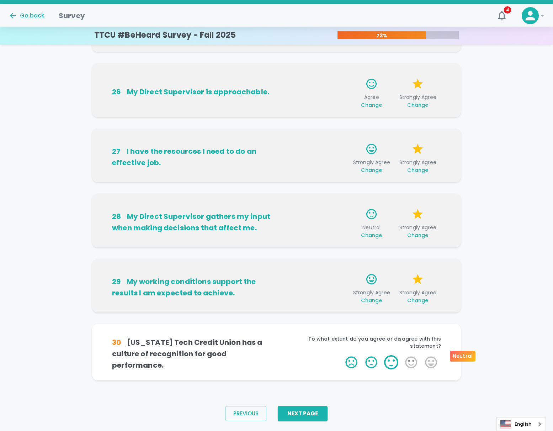
click at [301, 196] on label "3 Stars" at bounding box center [391, 362] width 20 height 14
click at [301, 196] on input "3 Stars" at bounding box center [341, 355] width 0 height 0
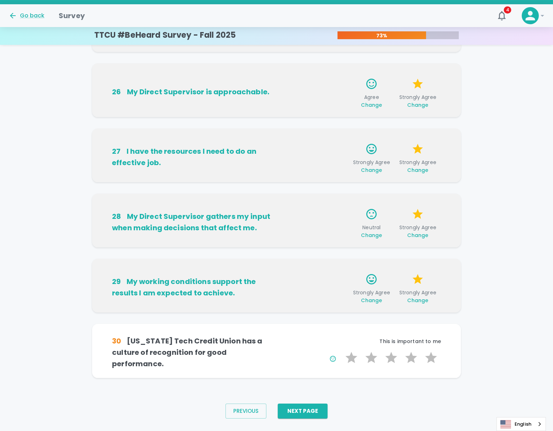
click at [301, 196] on div "30 Texas Tech Credit Union has a culture of recognition for good performance. T…" at bounding box center [277, 350] width 352 height 37
click at [301, 196] on label "5 Stars" at bounding box center [431, 358] width 20 height 14
click at [301, 196] on input "5 Stars" at bounding box center [341, 350] width 0 height 0
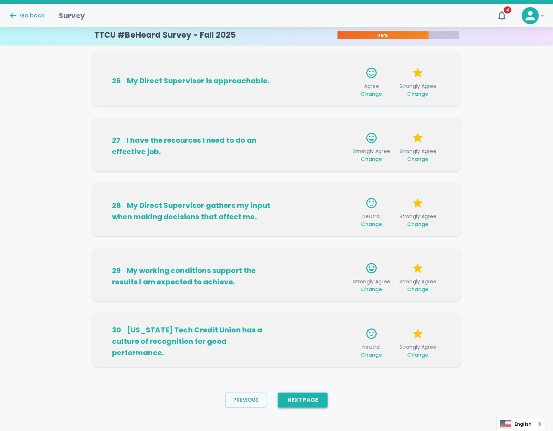
click at [301, 196] on button "Next Page" at bounding box center [303, 400] width 50 height 15
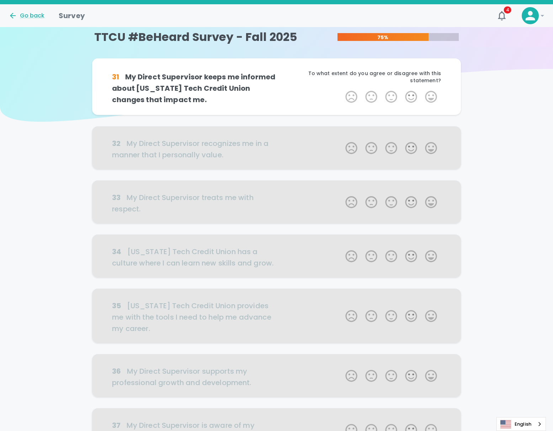
scroll to position [0, 0]
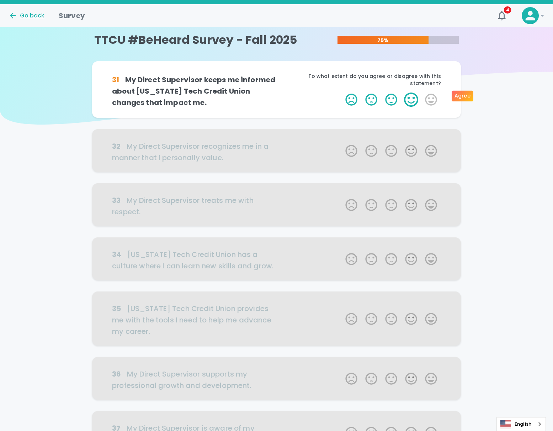
click at [301, 95] on label "4 Stars" at bounding box center [411, 100] width 20 height 14
click at [301, 93] on input "4 Stars" at bounding box center [341, 92] width 0 height 0
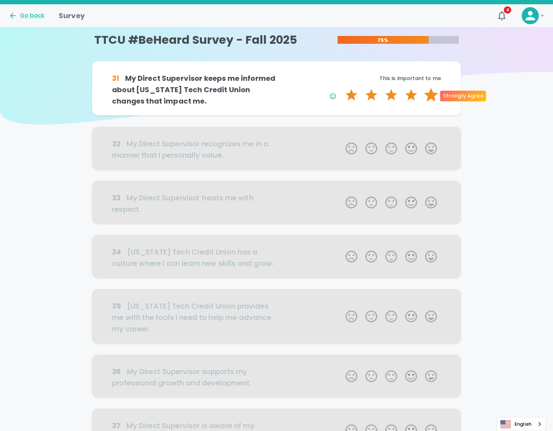
click at [301, 98] on label "5 Stars" at bounding box center [431, 95] width 20 height 14
click at [301, 88] on input "5 Stars" at bounding box center [341, 88] width 0 height 0
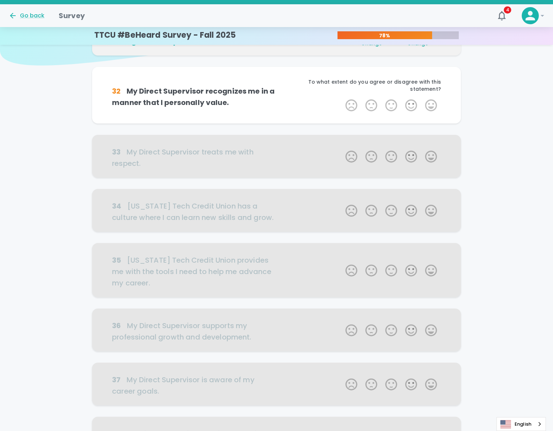
scroll to position [62, 0]
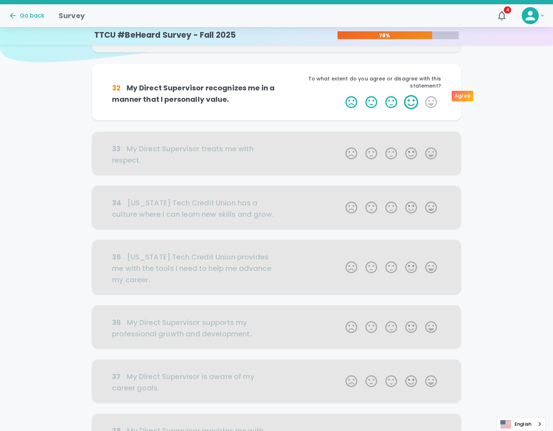
click at [301, 100] on label "4 Stars" at bounding box center [411, 102] width 20 height 14
click at [301, 95] on input "4 Stars" at bounding box center [341, 95] width 0 height 0
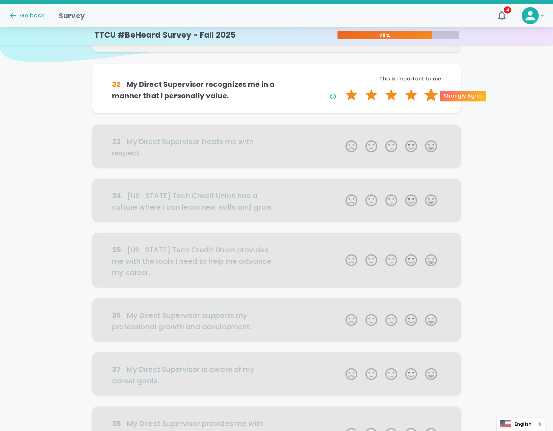
click at [301, 96] on label "5 Stars" at bounding box center [431, 95] width 20 height 14
click at [301, 88] on input "5 Stars" at bounding box center [341, 88] width 0 height 0
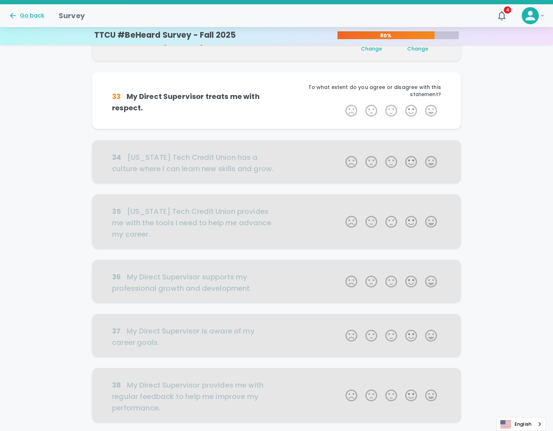
scroll to position [125, 0]
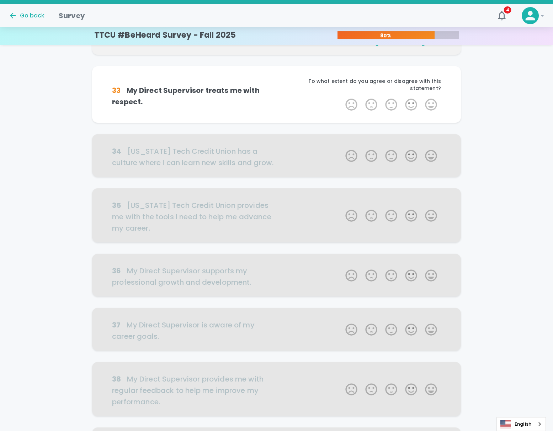
click at [301, 98] on label "5 Stars" at bounding box center [431, 105] width 20 height 14
click at [301, 97] on input "5 Stars" at bounding box center [341, 97] width 0 height 0
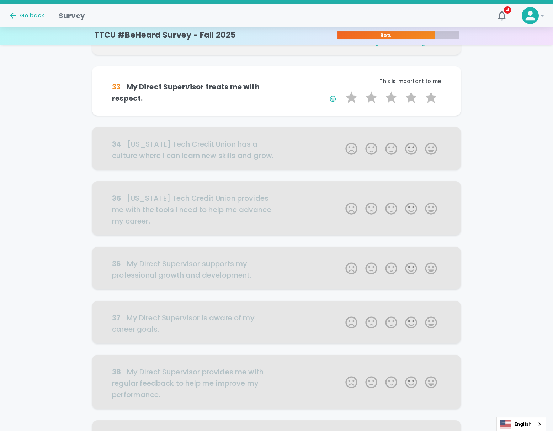
click at [301, 96] on label "5 Stars" at bounding box center [431, 97] width 20 height 14
click at [301, 90] on input "5 Stars" at bounding box center [341, 90] width 0 height 0
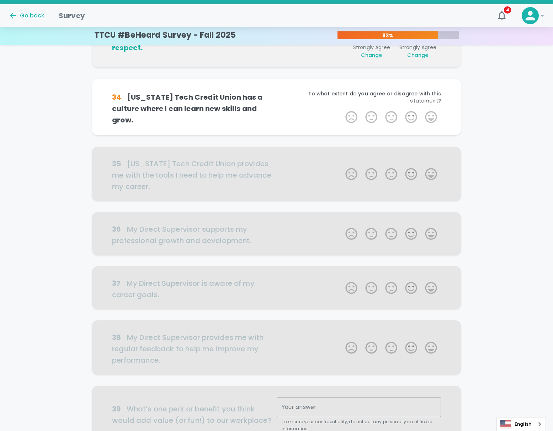
scroll to position [188, 0]
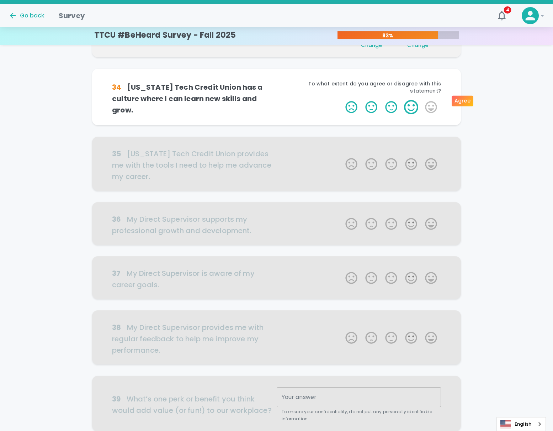
click at [301, 100] on label "4 Stars" at bounding box center [411, 107] width 20 height 14
click at [301, 100] on input "4 Stars" at bounding box center [341, 100] width 0 height 0
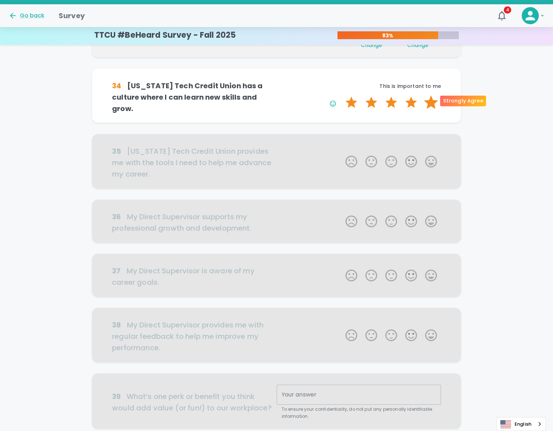
click at [301, 99] on label "5 Stars" at bounding box center [431, 102] width 20 height 14
click at [301, 95] on input "5 Stars" at bounding box center [341, 95] width 0 height 0
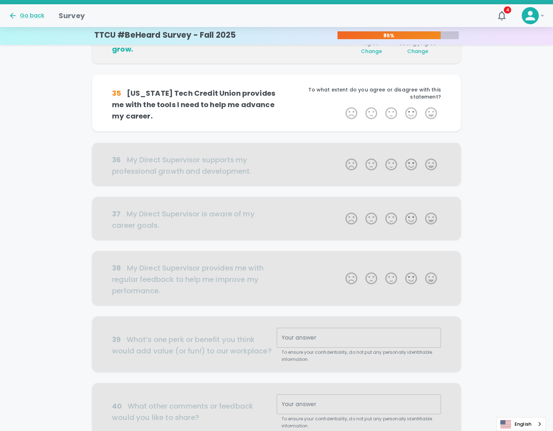
scroll to position [250, 0]
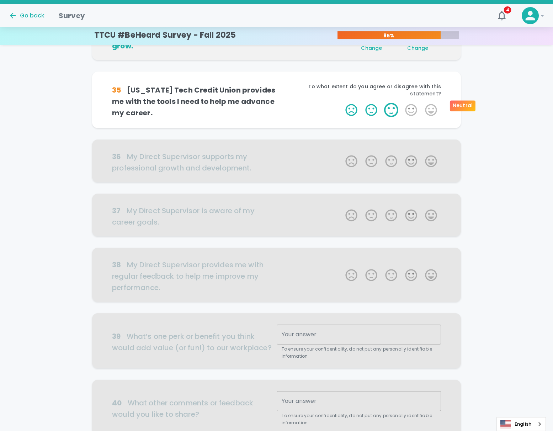
click at [301, 106] on label "3 Stars" at bounding box center [391, 110] width 20 height 14
click at [301, 103] on input "3 Stars" at bounding box center [341, 102] width 0 height 0
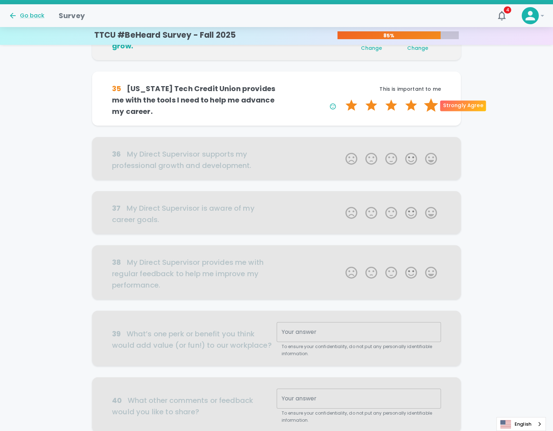
click at [301, 106] on label "5 Stars" at bounding box center [431, 105] width 20 height 14
click at [301, 98] on input "5 Stars" at bounding box center [341, 98] width 0 height 0
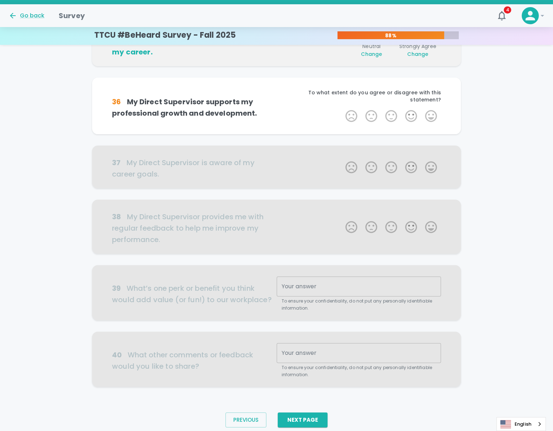
scroll to position [313, 0]
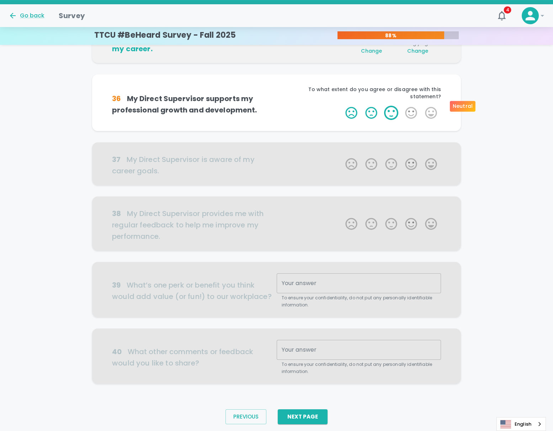
click at [301, 106] on label "3 Stars" at bounding box center [391, 113] width 20 height 14
click at [301, 106] on input "3 Stars" at bounding box center [341, 105] width 0 height 0
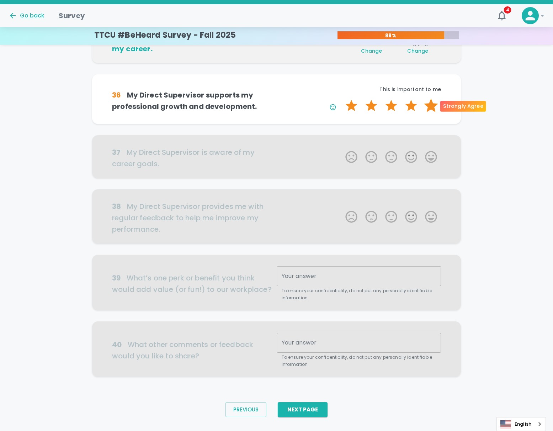
click at [301, 107] on label "5 Stars" at bounding box center [431, 106] width 20 height 14
click at [301, 99] on input "5 Stars" at bounding box center [341, 98] width 0 height 0
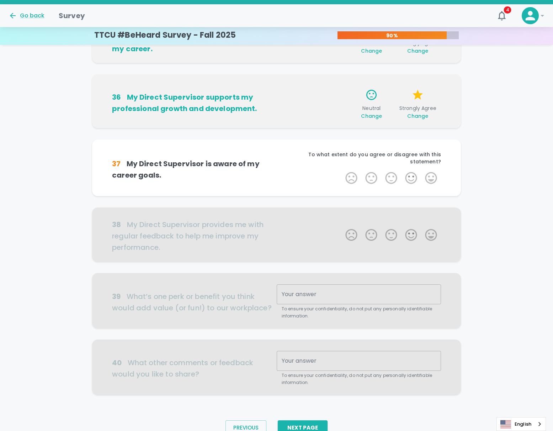
scroll to position [327, 0]
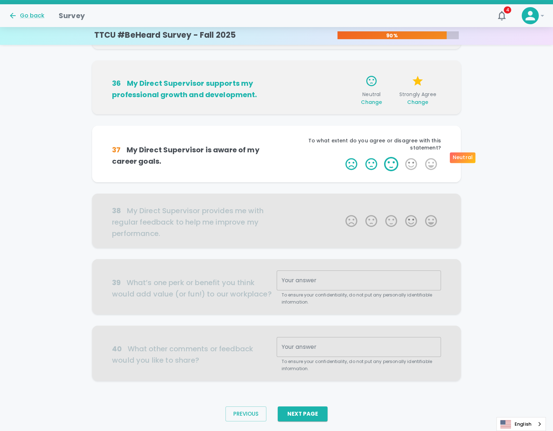
click at [301, 160] on label "3 Stars" at bounding box center [391, 164] width 20 height 14
click at [301, 157] on input "3 Stars" at bounding box center [341, 157] width 0 height 0
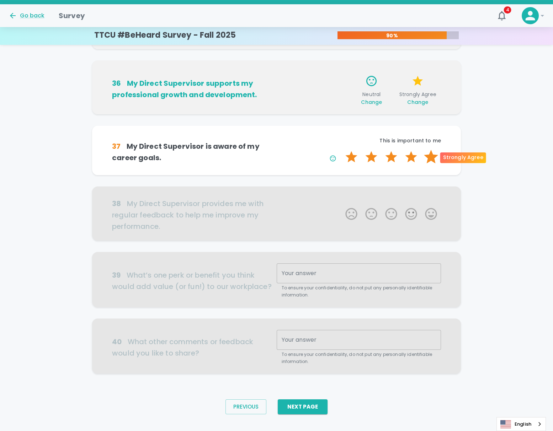
click at [301, 160] on label "5 Stars" at bounding box center [431, 157] width 20 height 14
click at [301, 150] on input "5 Stars" at bounding box center [341, 149] width 0 height 0
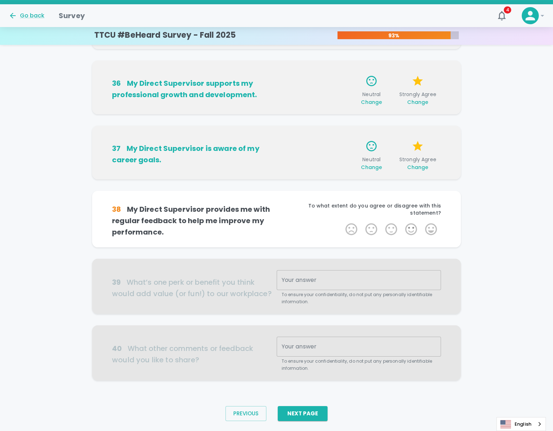
scroll to position [338, 0]
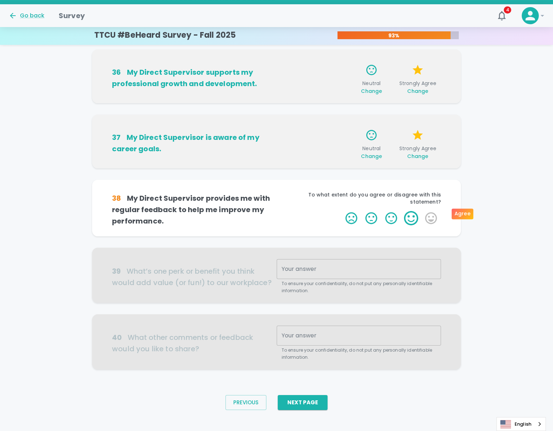
click at [301, 196] on label "4 Stars" at bounding box center [411, 218] width 20 height 14
click at [301, 196] on input "4 Stars" at bounding box center [341, 211] width 0 height 0
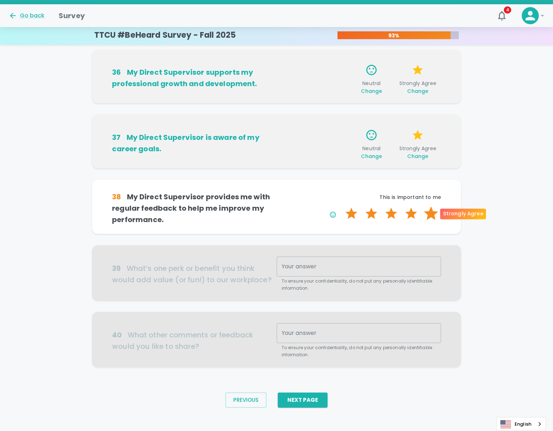
click at [301, 196] on label "5 Stars" at bounding box center [431, 213] width 20 height 14
click at [301, 196] on input "5 Stars" at bounding box center [341, 206] width 0 height 0
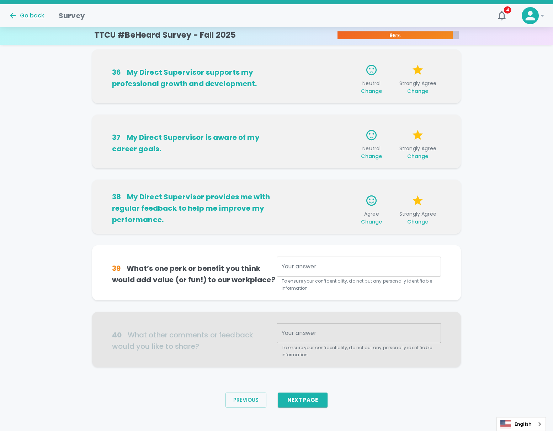
scroll to position [342, 0]
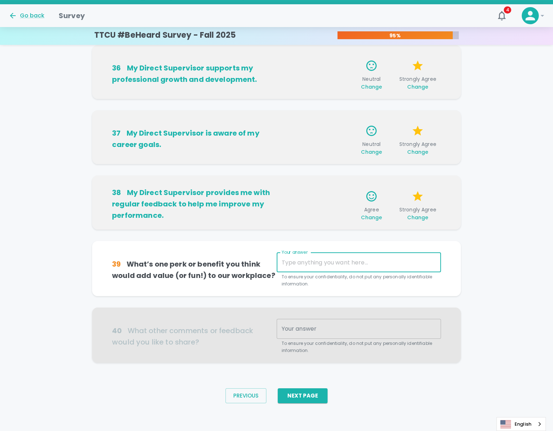
click at [301, 196] on textarea "Your answer" at bounding box center [359, 262] width 154 height 8
click at [278, 196] on div "x Your answer" at bounding box center [359, 262] width 164 height 20
click at [213, 196] on h6 "39 What’s one perk or benefit you think would add value (or fun!) to our workpl…" at bounding box center [194, 269] width 164 height 23
click at [292, 196] on textarea "Your answer" at bounding box center [359, 262] width 154 height 8
type textarea "F"
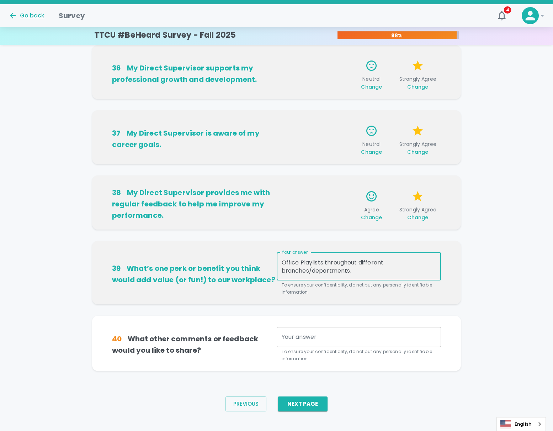
type textarea "Office Playlists throughout different branches/departments."
click at [289, 196] on textarea "Your answer" at bounding box center [359, 337] width 154 height 8
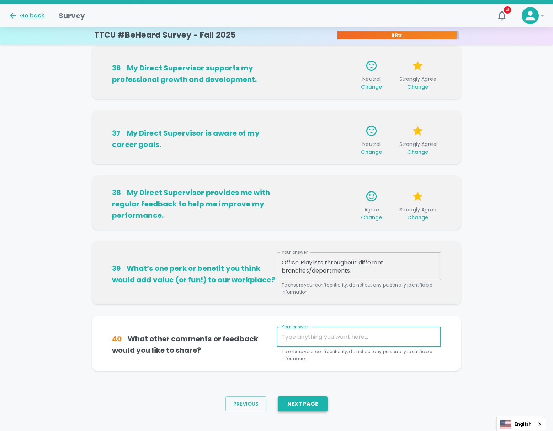
click at [296, 196] on button "Next Page" at bounding box center [303, 403] width 50 height 15
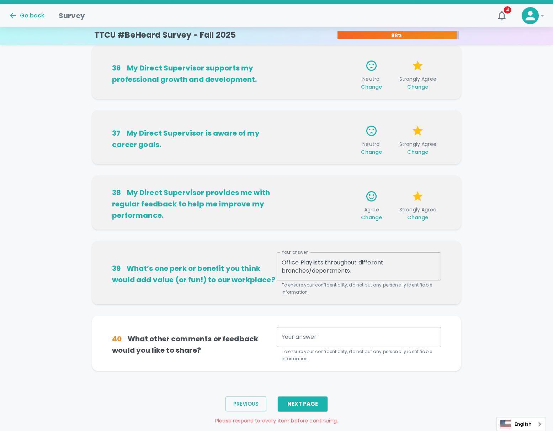
click at [301, 196] on textarea "Your answer" at bounding box center [359, 337] width 154 height 8
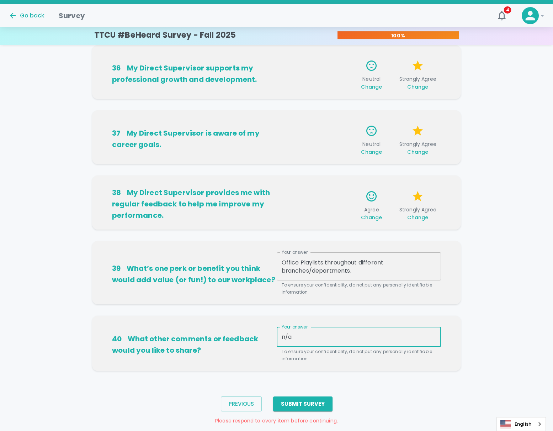
type textarea "n/a"
click at [301, 196] on div "Previous Submit Survey Please respond to every item before continuing." at bounding box center [277, 407] width 246 height 33
click at [301, 196] on button "Submit Survey" at bounding box center [302, 403] width 59 height 15
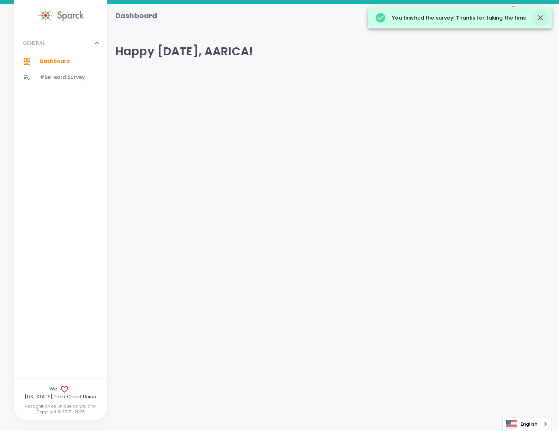
click at [301, 20] on icon "button" at bounding box center [540, 18] width 9 height 9
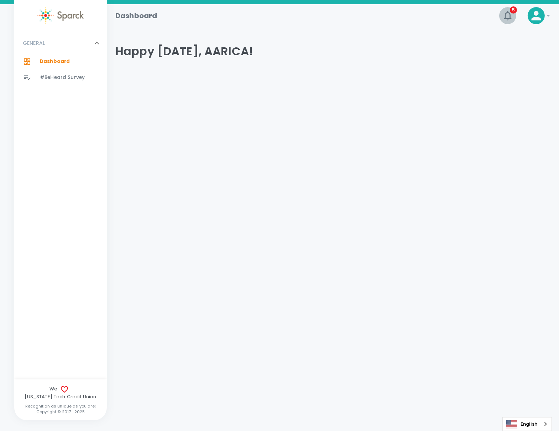
click at [301, 15] on icon "button" at bounding box center [507, 15] width 11 height 11
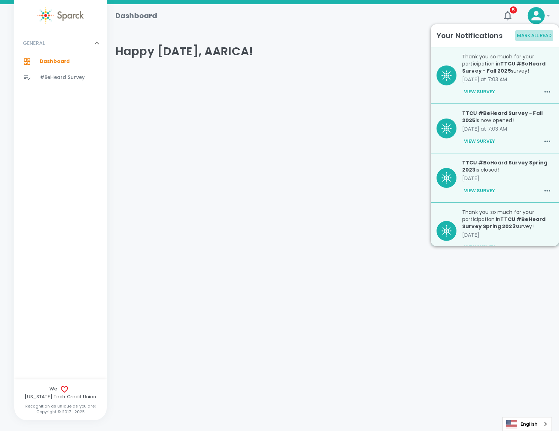
click at [301, 37] on button "Mark All Read" at bounding box center [534, 35] width 38 height 11
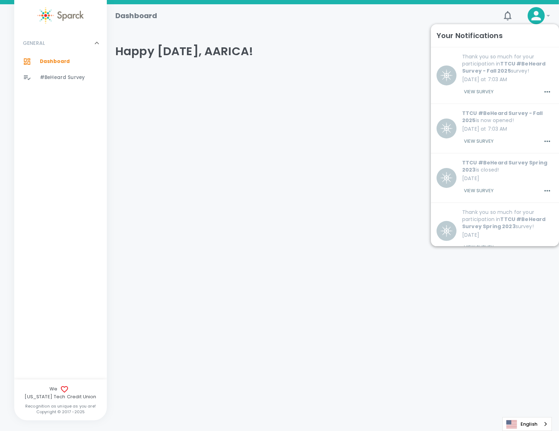
click at [301, 73] on div at bounding box center [330, 76] width 441 height 6
click at [122, 18] on h1 "Dashboard" at bounding box center [136, 15] width 42 height 11
